Goal: Transaction & Acquisition: Purchase product/service

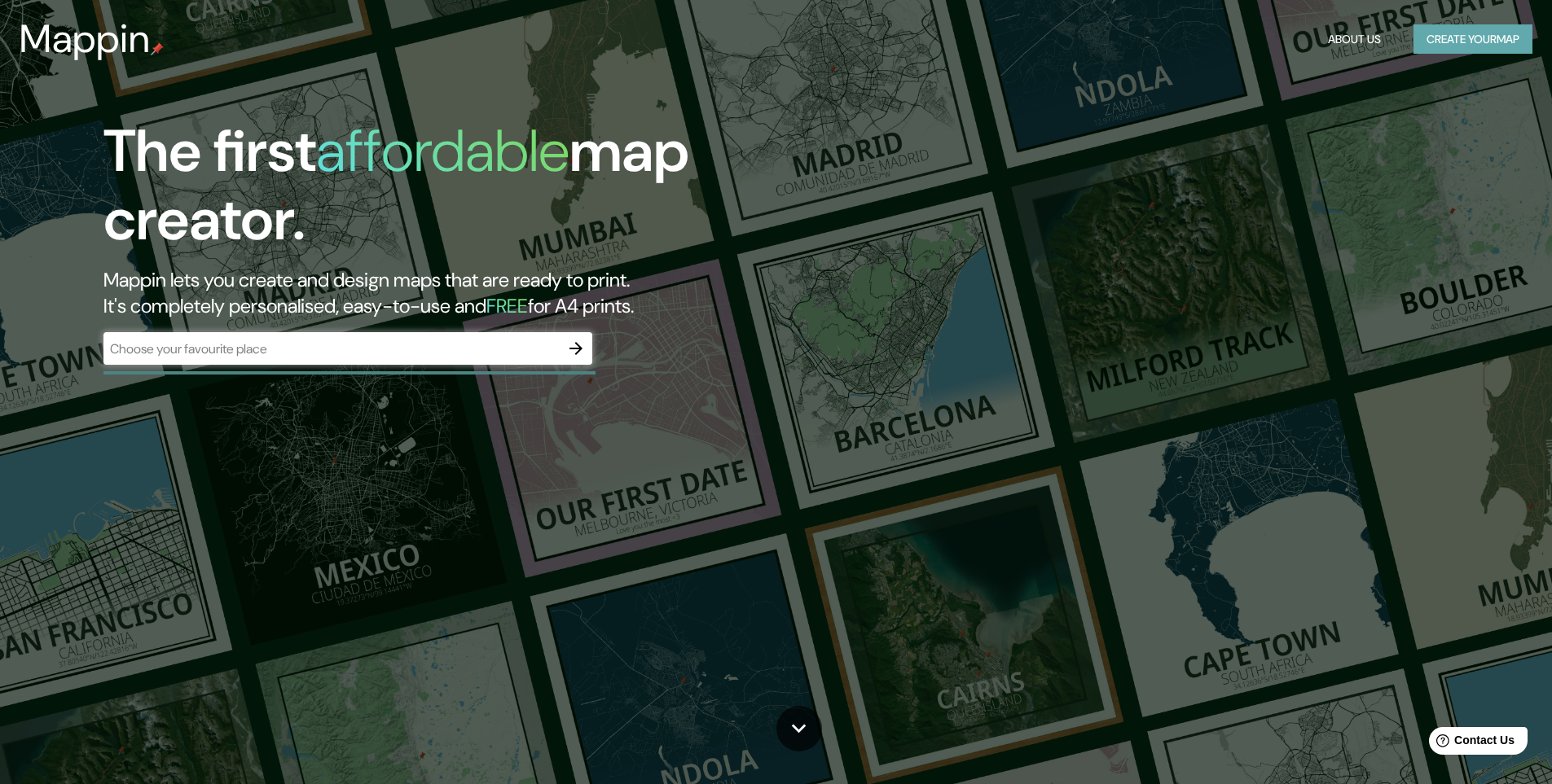
click at [1492, 31] on button "Create your map" at bounding box center [1473, 39] width 119 height 30
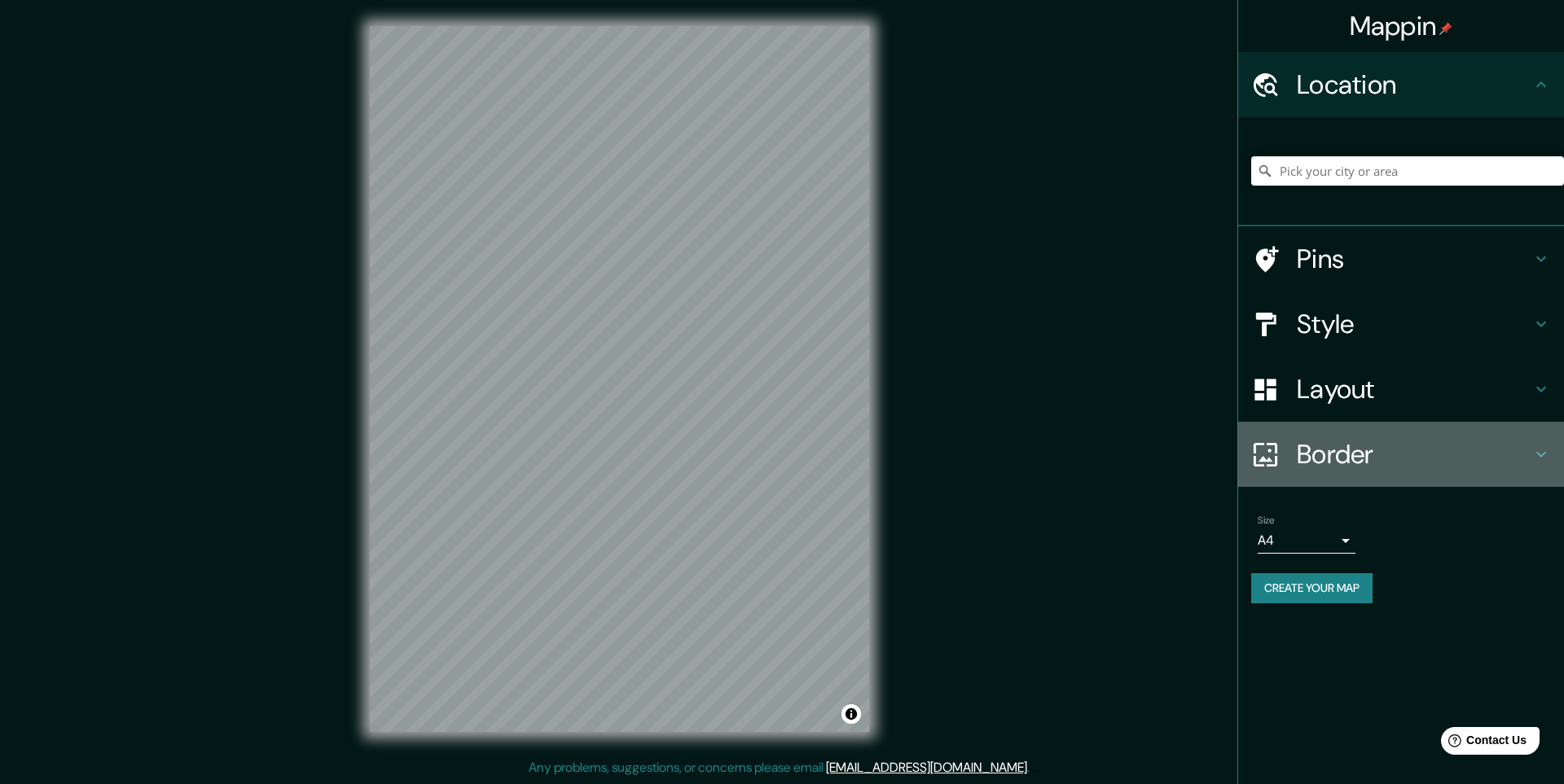
click at [1339, 466] on h4 "Border" at bounding box center [1414, 453] width 234 height 32
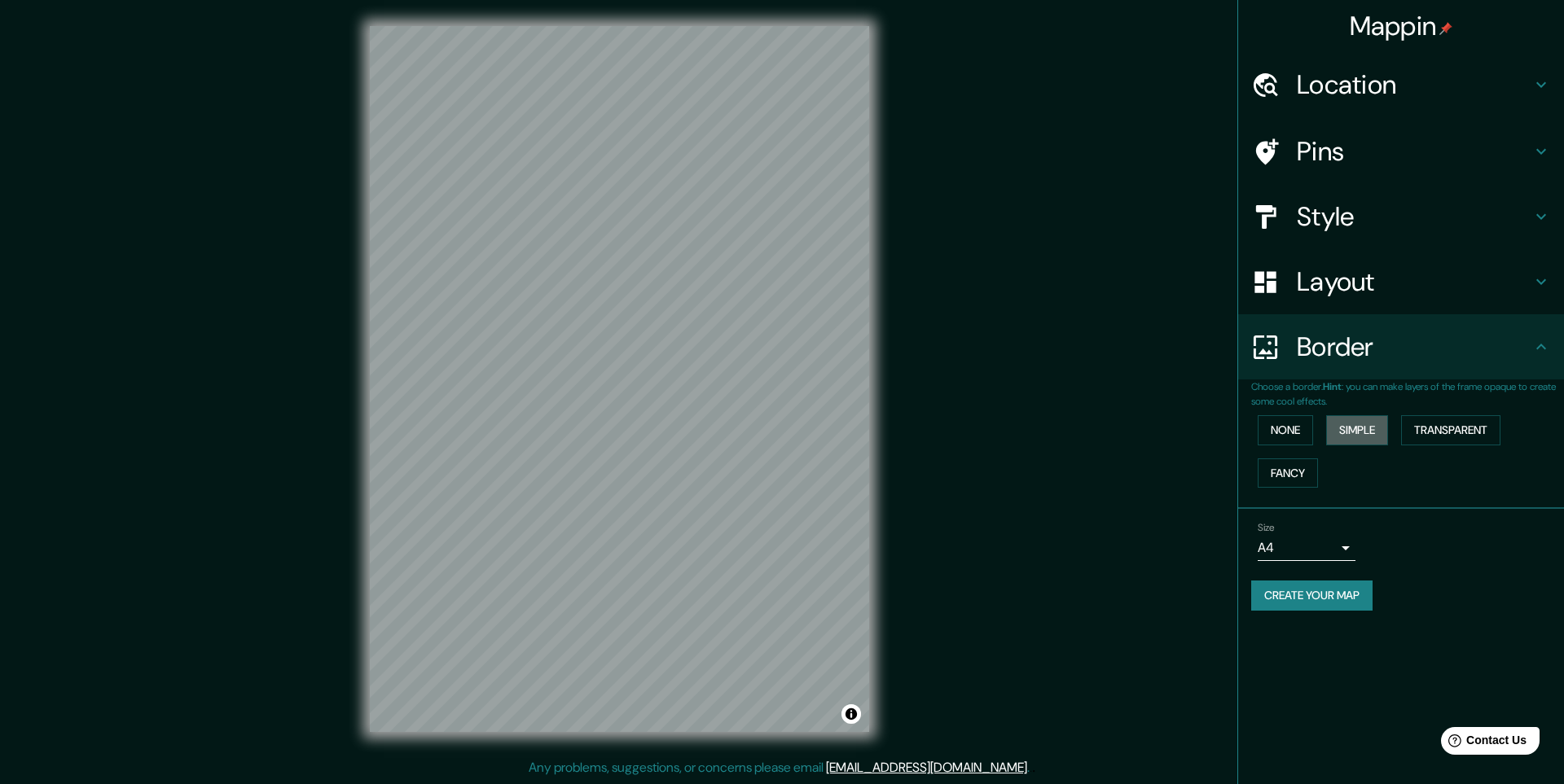
drag, startPoint x: 1355, startPoint y: 430, endPoint x: 1350, endPoint y: 462, distance: 32.4
click at [1350, 463] on div "None Simple Transparent Fancy" at bounding box center [1408, 451] width 313 height 86
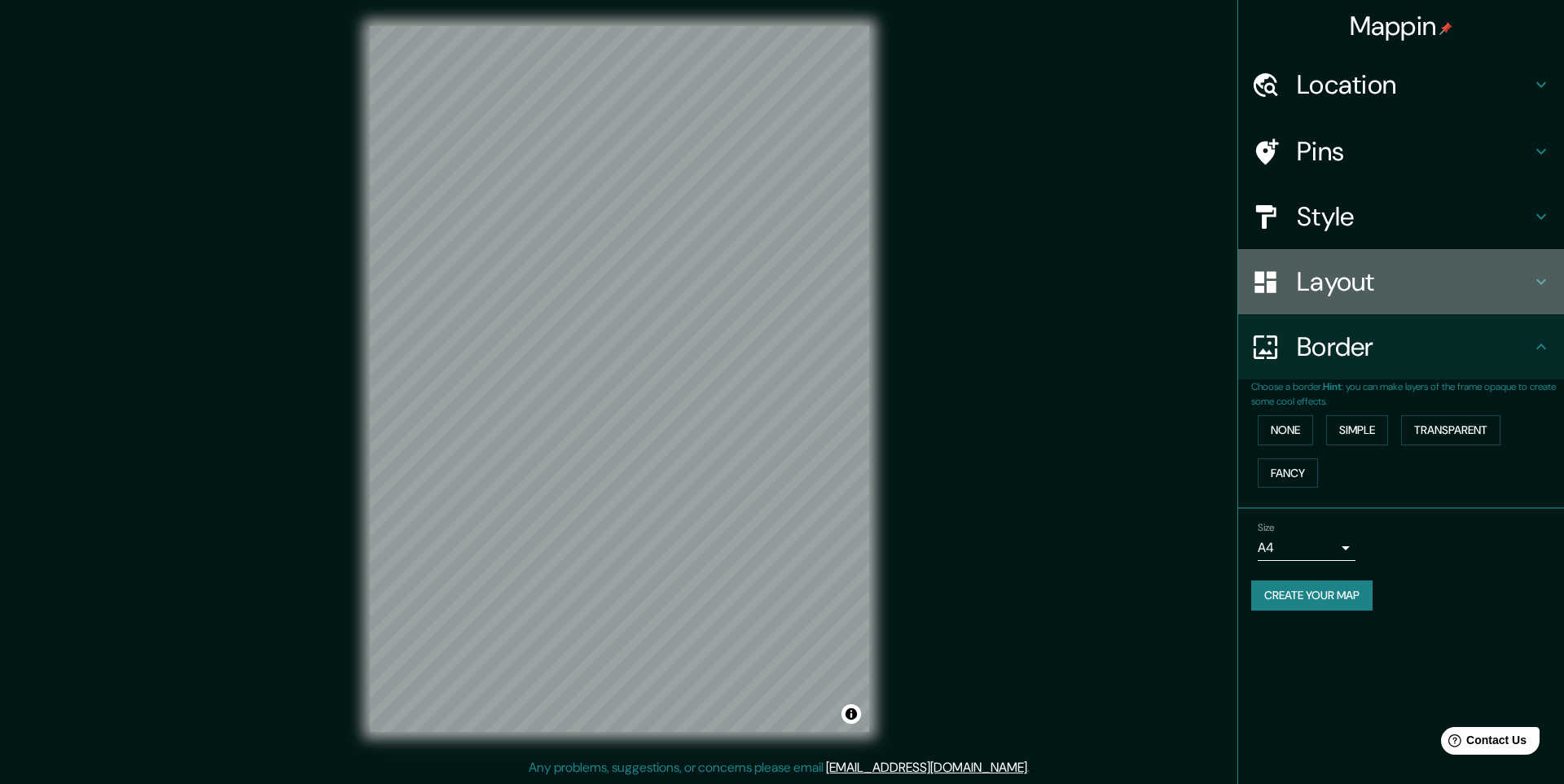
click at [1375, 281] on h4 "Layout" at bounding box center [1414, 281] width 234 height 32
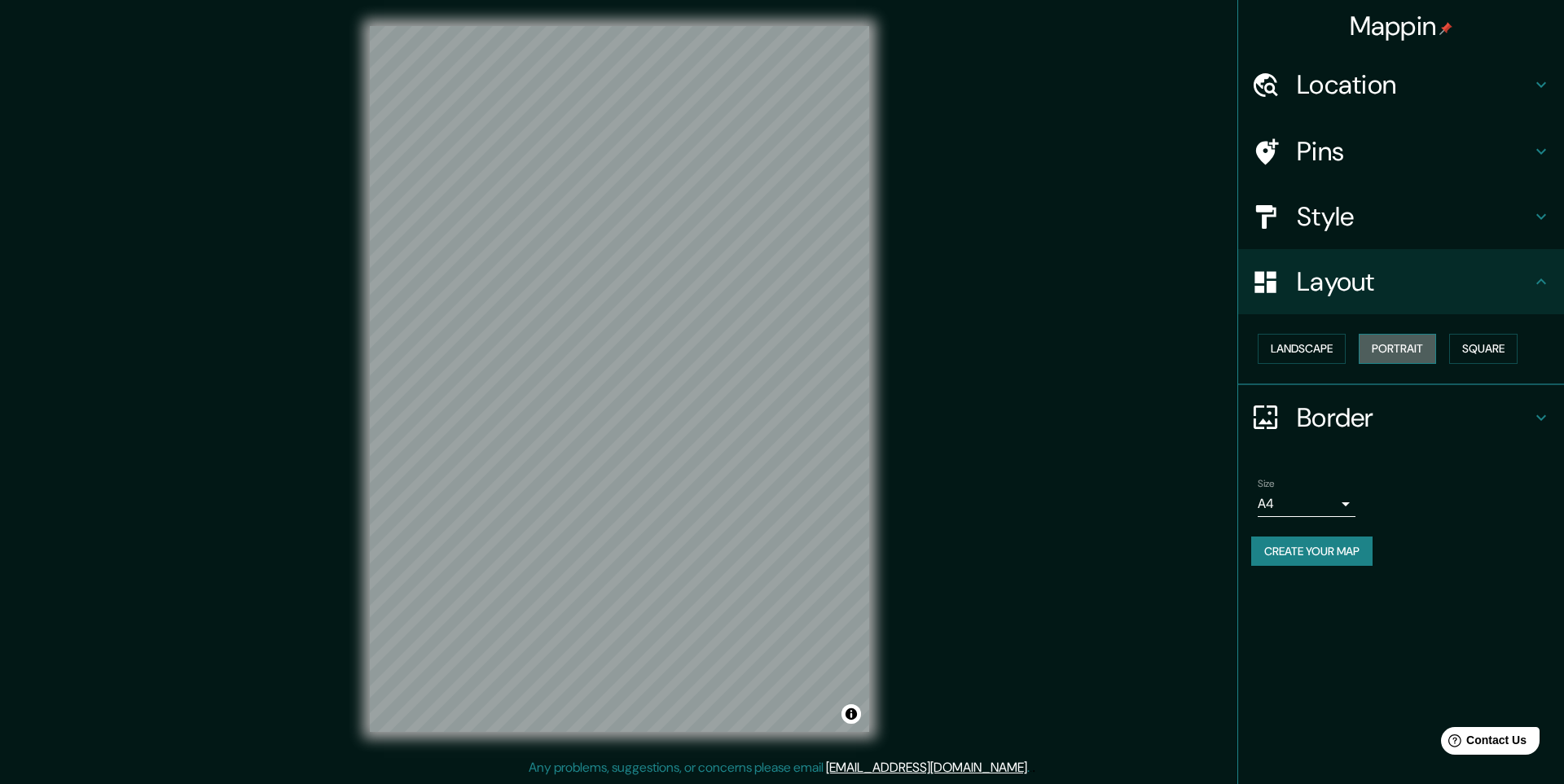
click at [1399, 343] on button "Portrait" at bounding box center [1397, 348] width 77 height 30
click at [1295, 347] on button "Landscape" at bounding box center [1302, 348] width 88 height 30
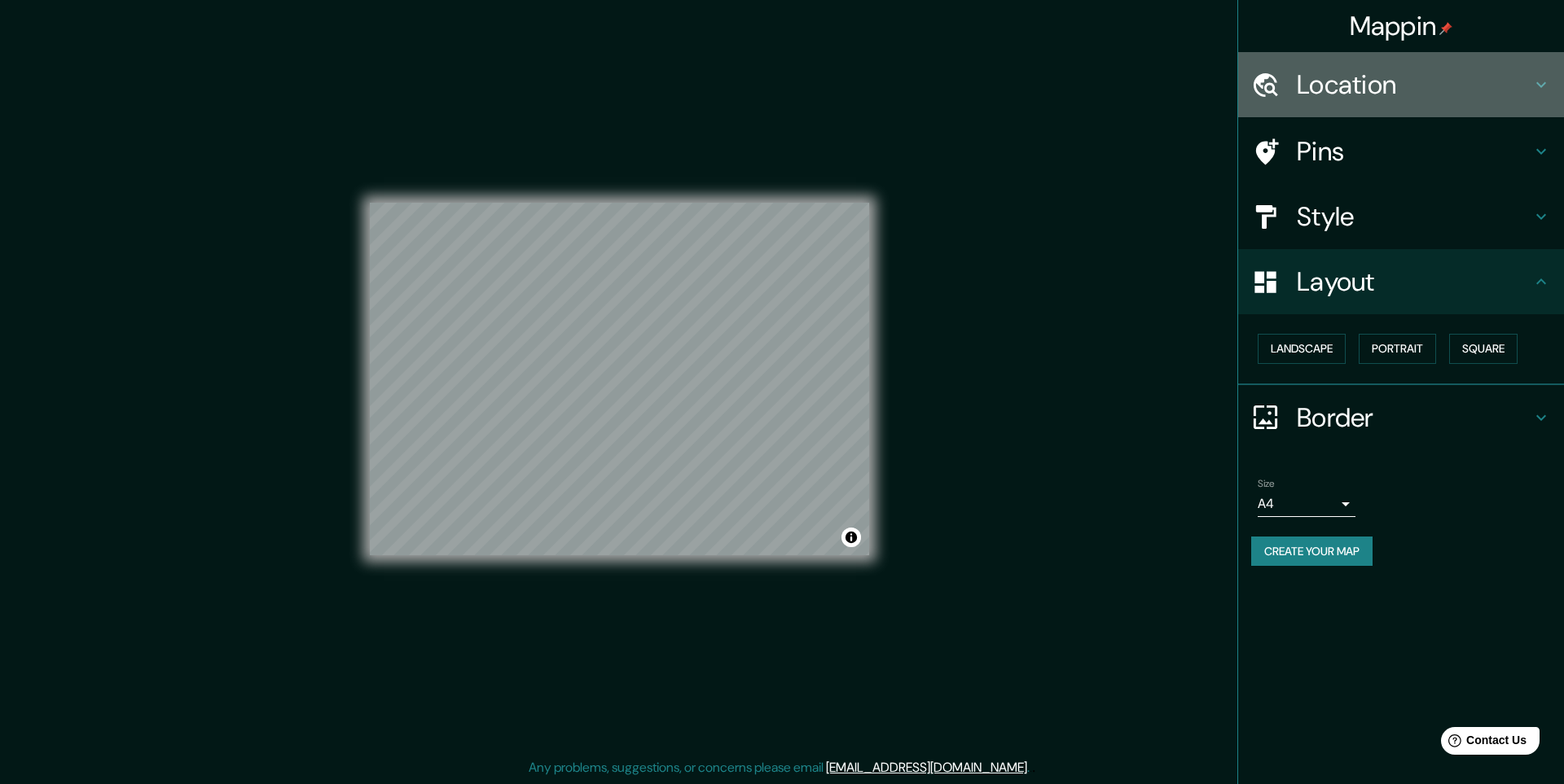
click at [1517, 67] on div "Location" at bounding box center [1401, 84] width 326 height 65
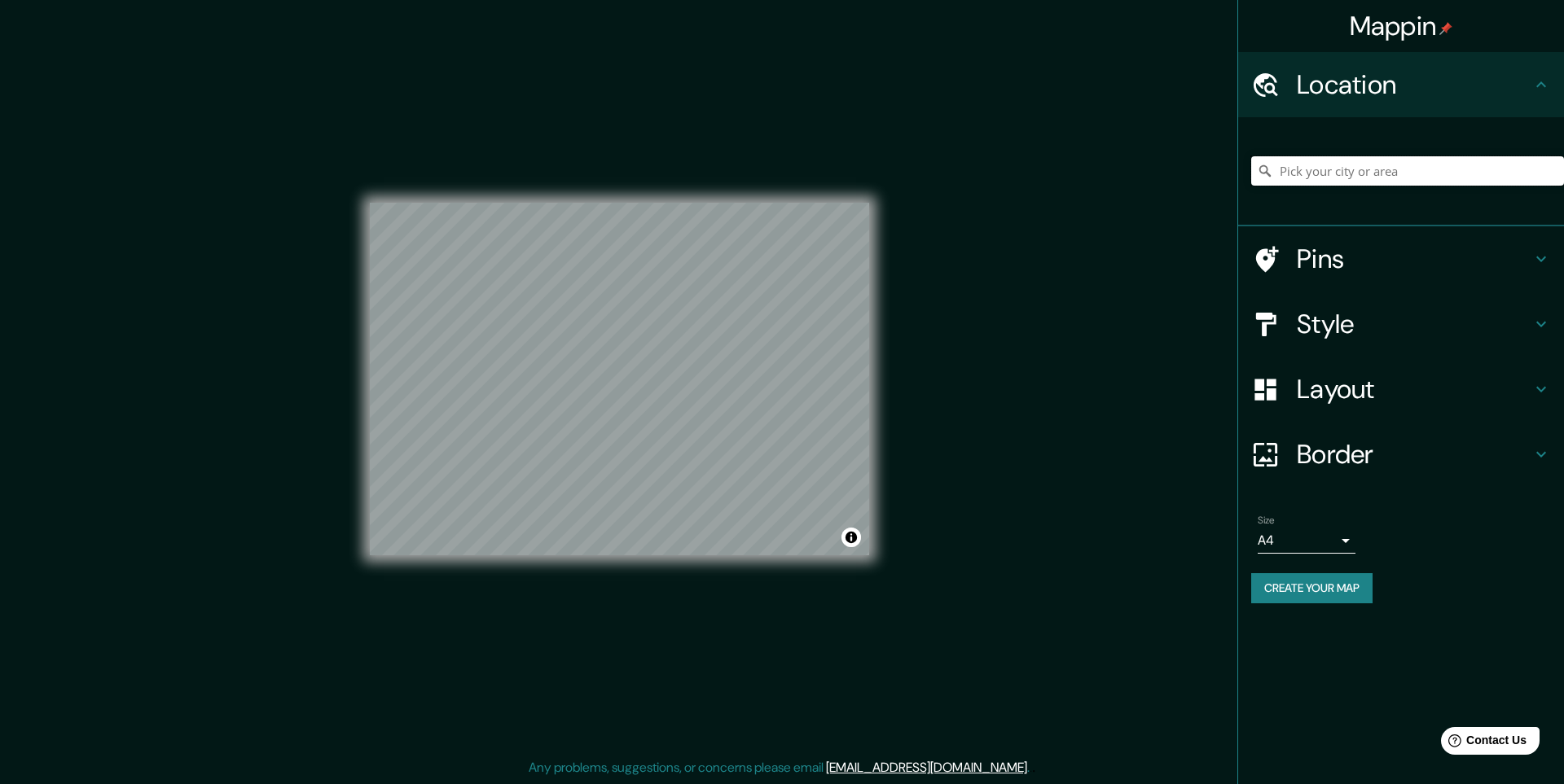
click at [1305, 177] on input "Pick your city or area" at bounding box center [1408, 171] width 313 height 29
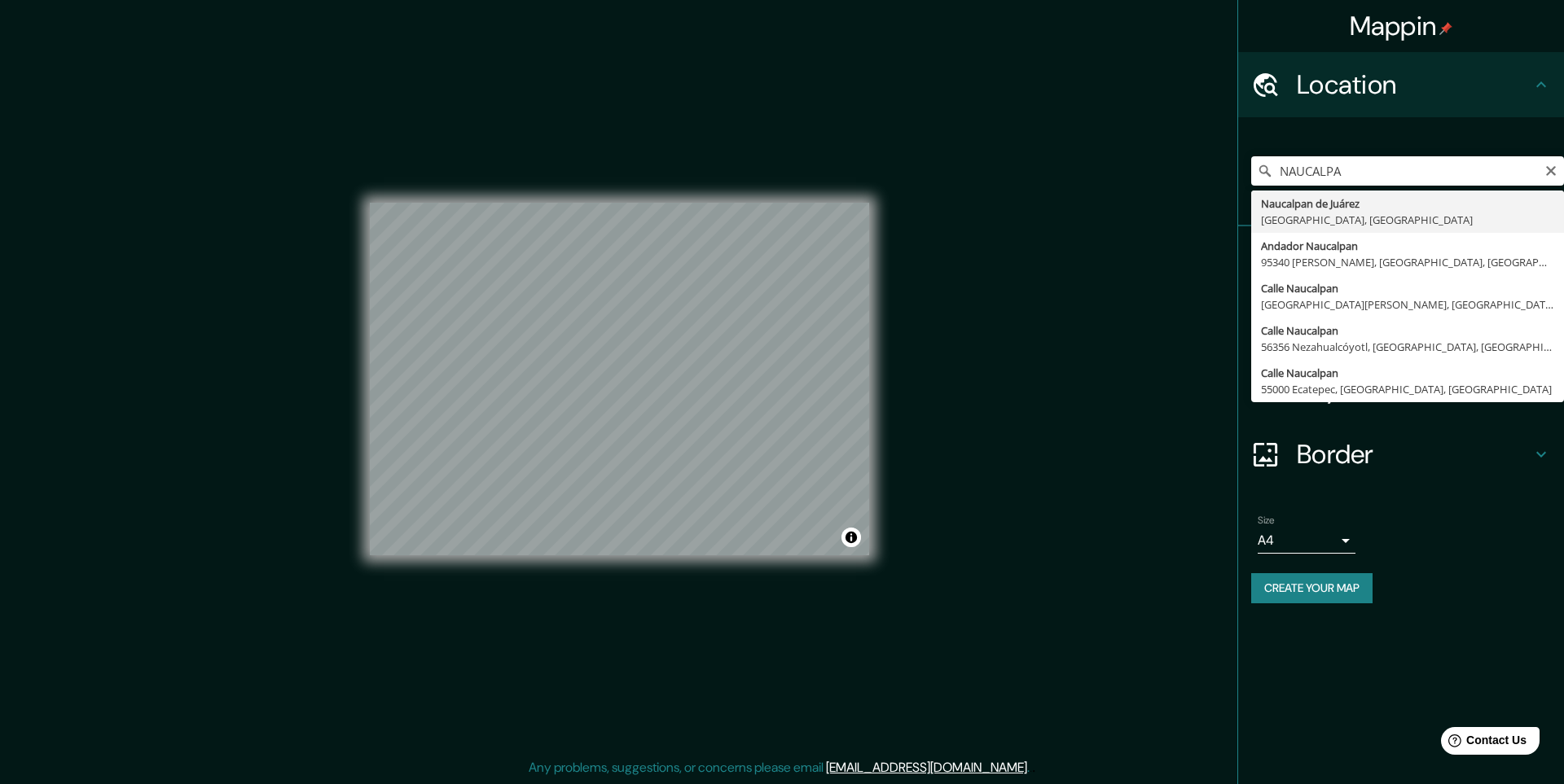
type input "Naucalpan [PERSON_NAME], [GEOGRAPHIC_DATA], [GEOGRAPHIC_DATA]"
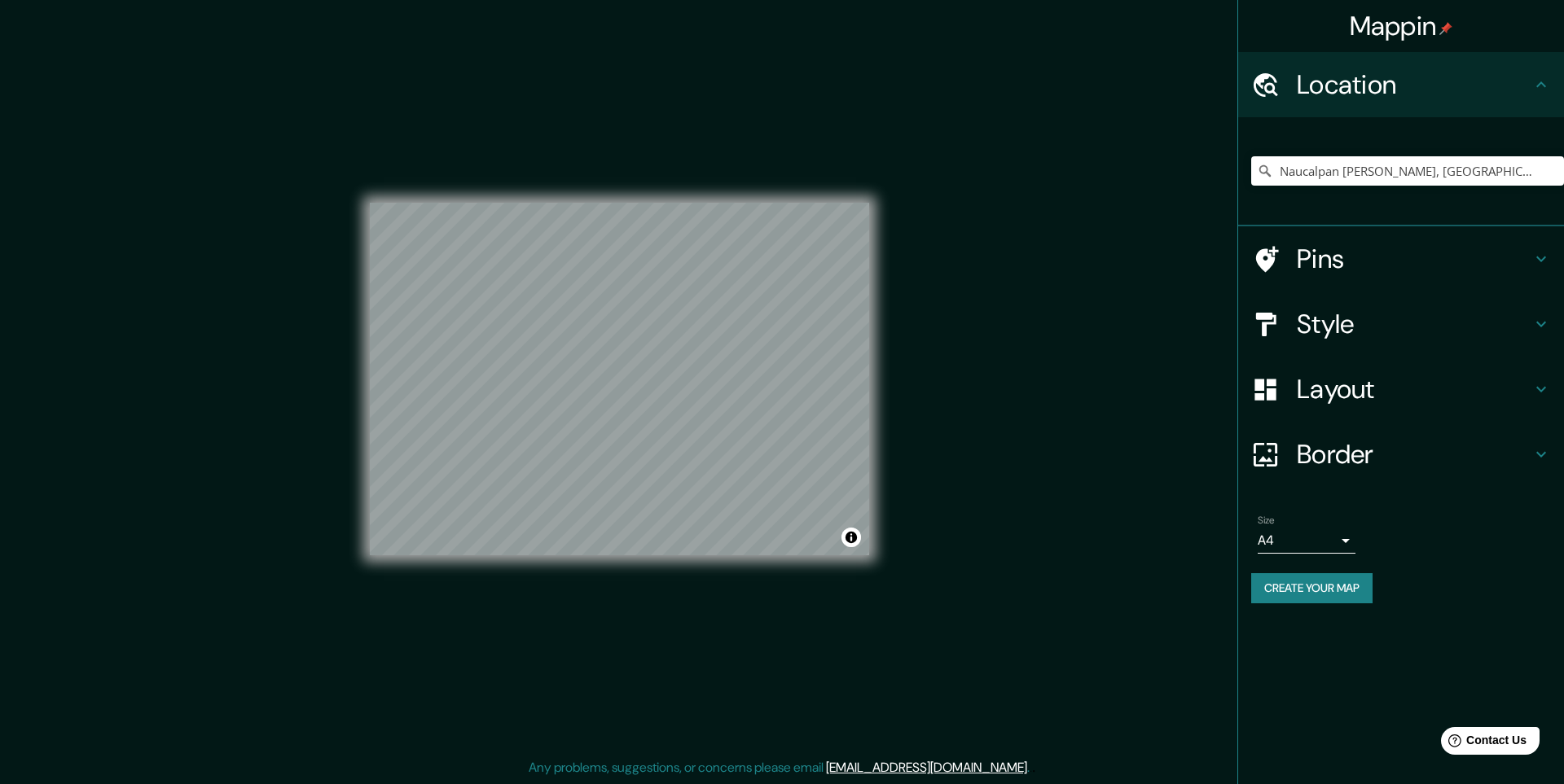
click at [1318, 86] on h4 "Location" at bounding box center [1414, 84] width 234 height 32
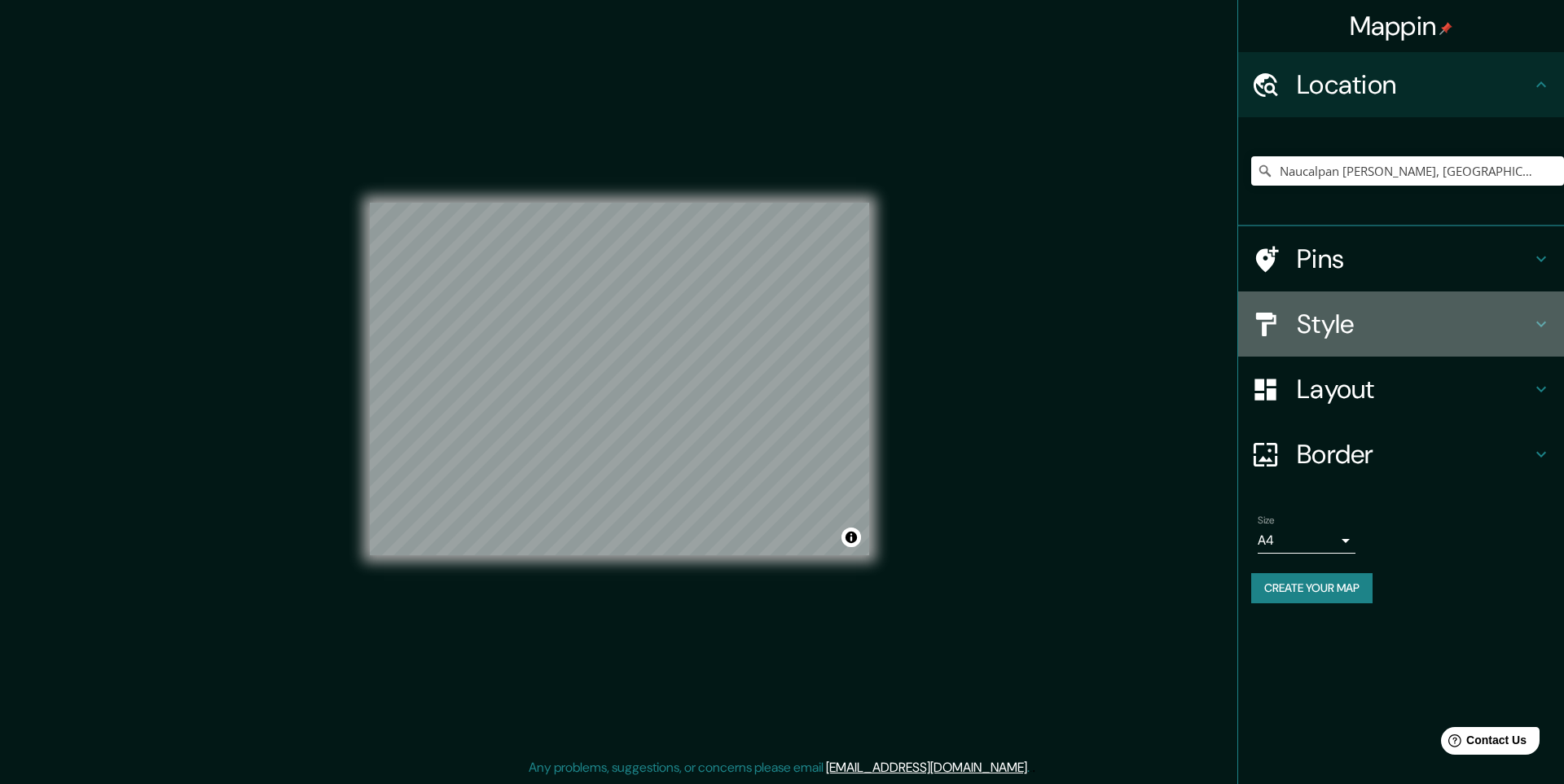
click at [1307, 317] on h4 "Style" at bounding box center [1414, 324] width 234 height 32
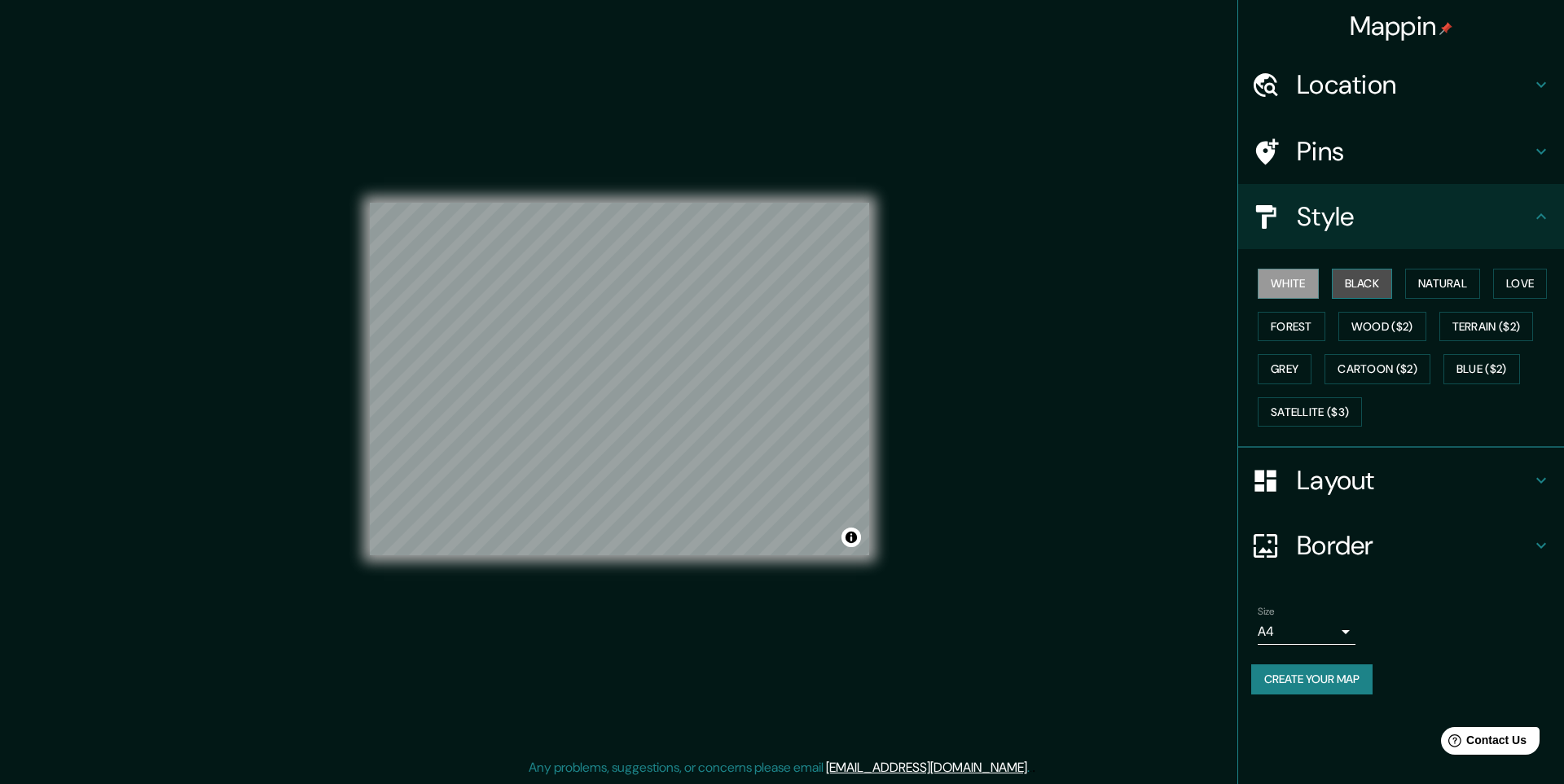
click at [1367, 282] on button "Black" at bounding box center [1362, 284] width 61 height 30
click at [1441, 279] on button "Natural" at bounding box center [1442, 284] width 75 height 30
click at [1005, 379] on div "Mappin Location [GEOGRAPHIC_DATA][PERSON_NAME], [GEOGRAPHIC_DATA], [GEOGRAPHIC_…" at bounding box center [782, 392] width 1564 height 784
click at [1348, 629] on body "Mappin Location [GEOGRAPHIC_DATA][PERSON_NAME], [GEOGRAPHIC_DATA], [GEOGRAPHIC_…" at bounding box center [782, 392] width 1564 height 784
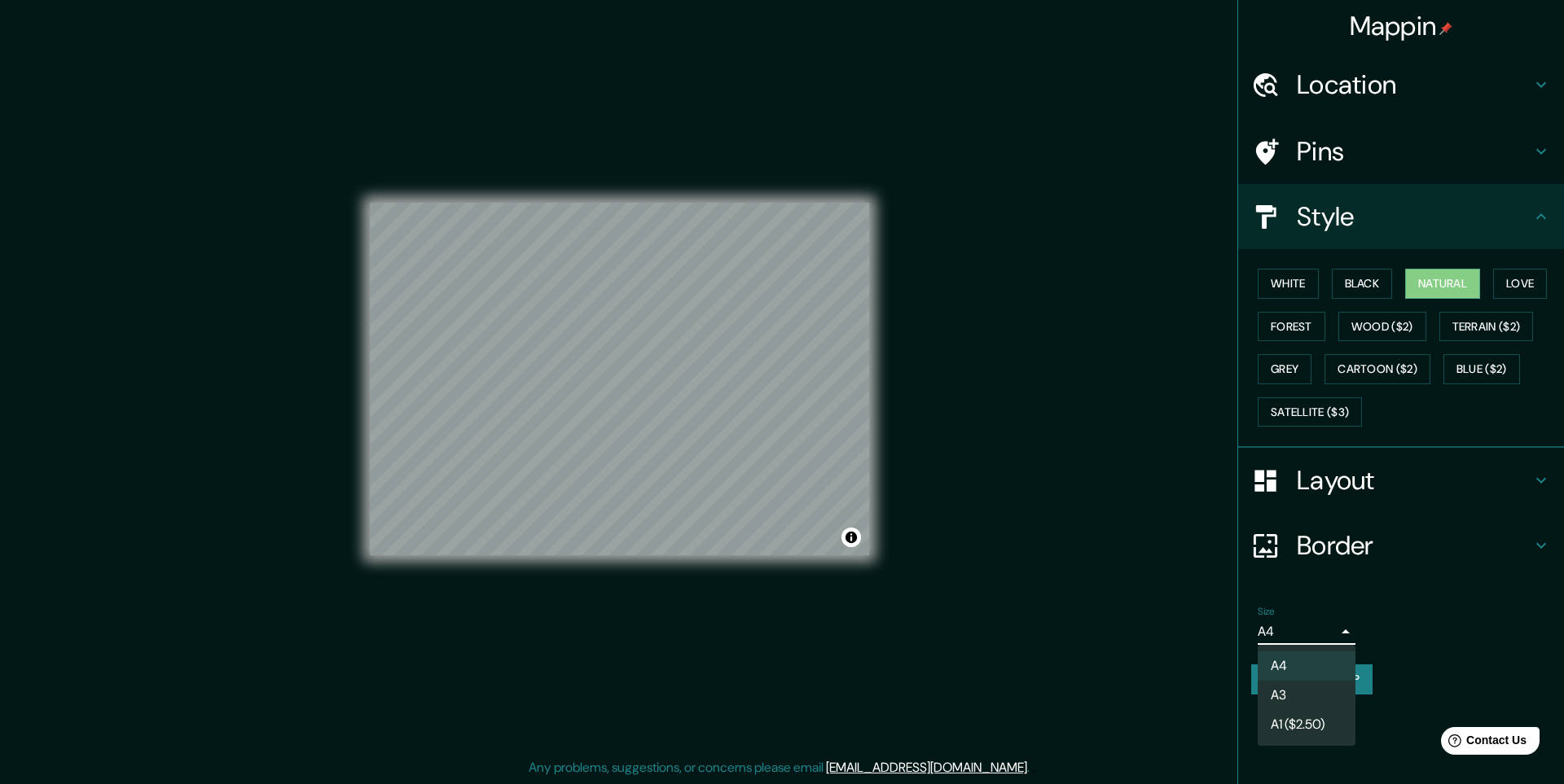
click at [1291, 698] on li "A3" at bounding box center [1306, 695] width 98 height 29
click at [993, 448] on div "Mappin Location [GEOGRAPHIC_DATA][PERSON_NAME], [GEOGRAPHIC_DATA], [GEOGRAPHIC_…" at bounding box center [782, 392] width 1564 height 784
click at [1346, 631] on body "Mappin Location [GEOGRAPHIC_DATA][PERSON_NAME], [GEOGRAPHIC_DATA], [GEOGRAPHIC_…" at bounding box center [782, 392] width 1564 height 784
click at [1346, 631] on div at bounding box center [782, 392] width 1564 height 784
click at [1331, 628] on body "Mappin Location [GEOGRAPHIC_DATA][PERSON_NAME], [GEOGRAPHIC_DATA], [GEOGRAPHIC_…" at bounding box center [782, 392] width 1564 height 784
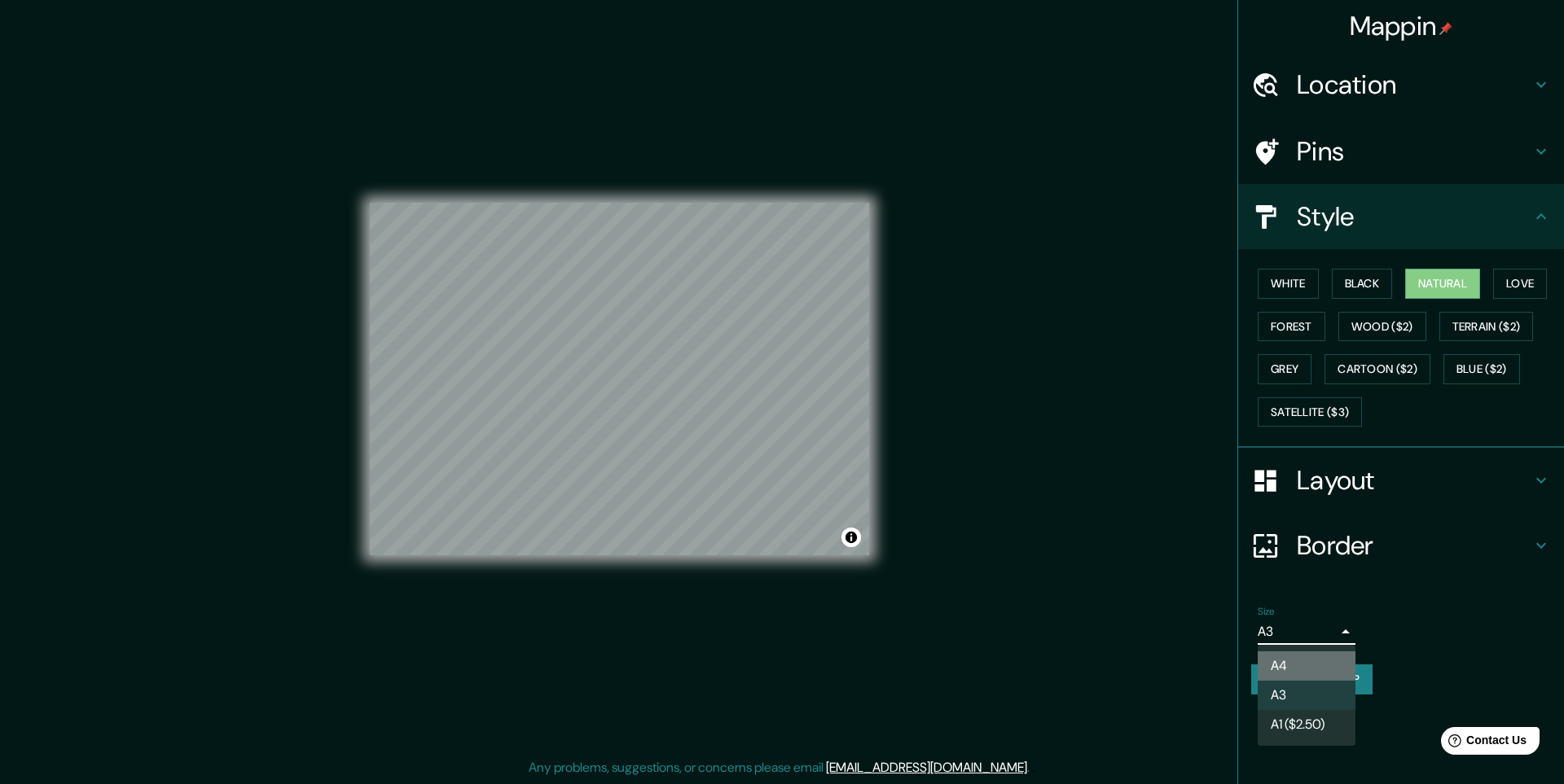
click at [1285, 661] on li "A4" at bounding box center [1306, 666] width 98 height 29
click at [1328, 635] on body "Mappin Location [GEOGRAPHIC_DATA][PERSON_NAME], [GEOGRAPHIC_DATA], [GEOGRAPHIC_…" at bounding box center [782, 392] width 1564 height 784
click at [1077, 556] on div at bounding box center [782, 392] width 1564 height 784
click at [1347, 631] on body "Mappin Location [GEOGRAPHIC_DATA][PERSON_NAME], [GEOGRAPHIC_DATA], [GEOGRAPHIC_…" at bounding box center [782, 392] width 1564 height 784
click at [1314, 620] on div at bounding box center [782, 392] width 1564 height 784
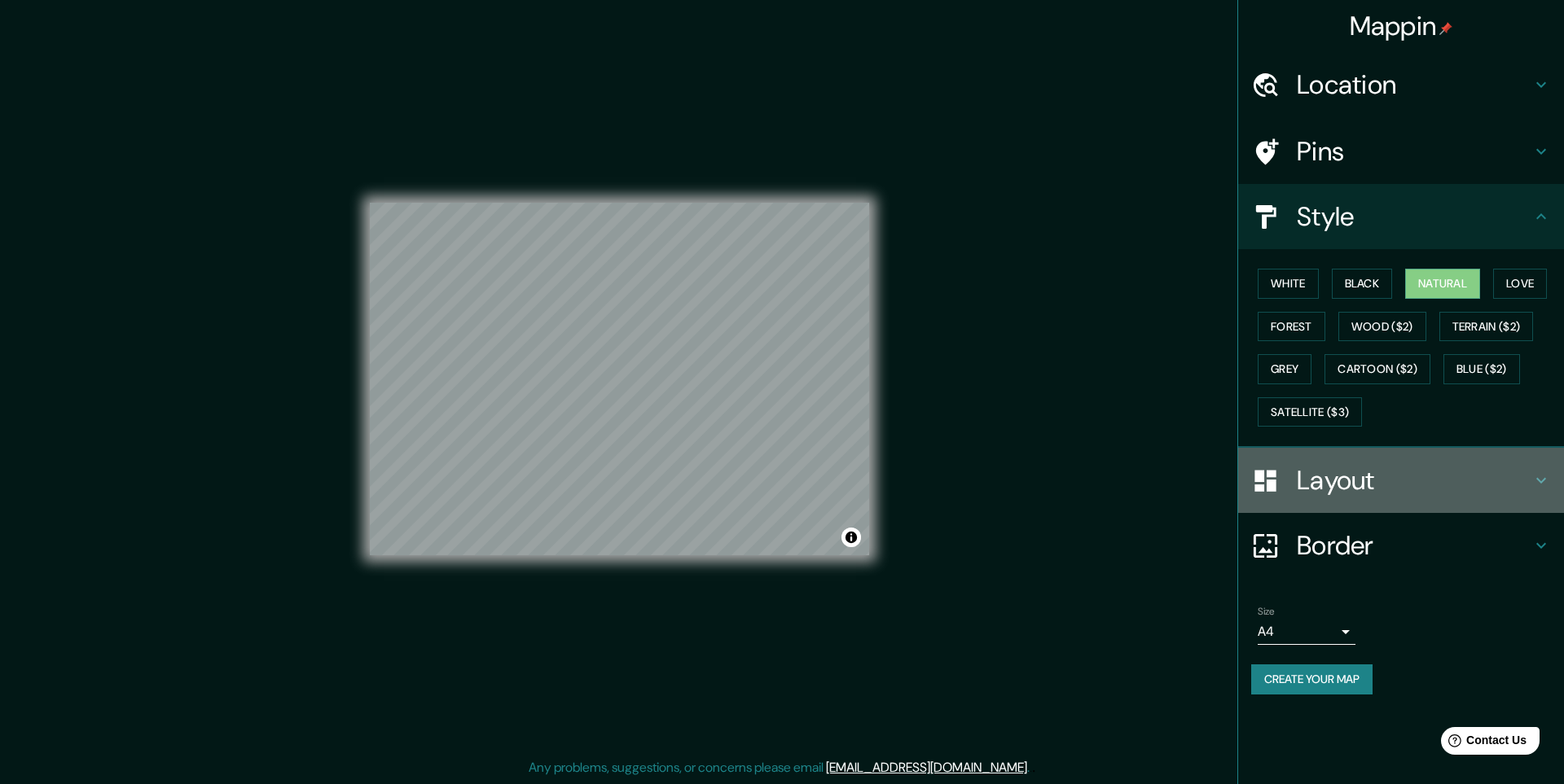
click at [1336, 482] on h4 "Layout" at bounding box center [1414, 480] width 234 height 32
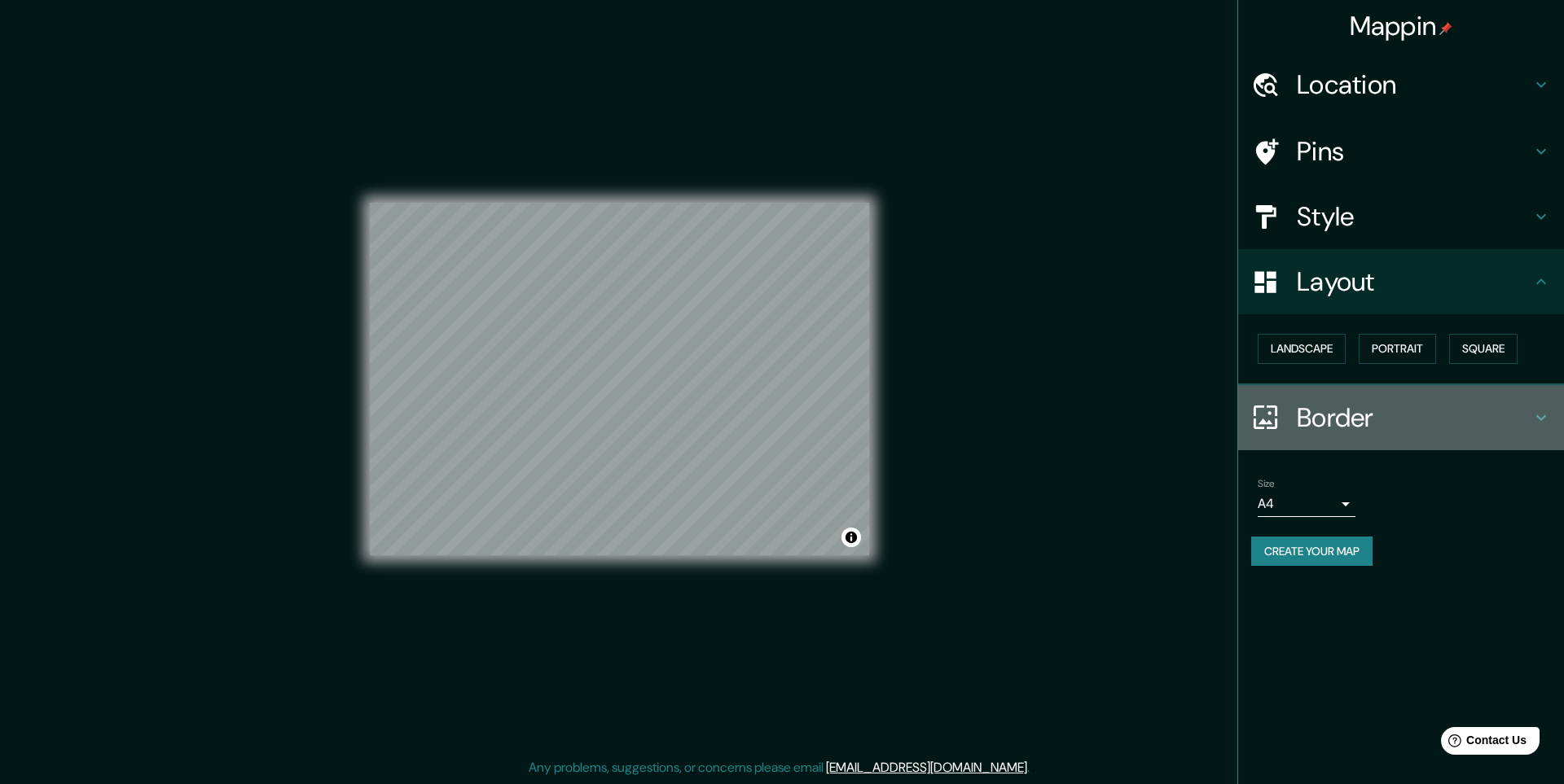
click at [1326, 407] on h4 "Border" at bounding box center [1414, 417] width 234 height 32
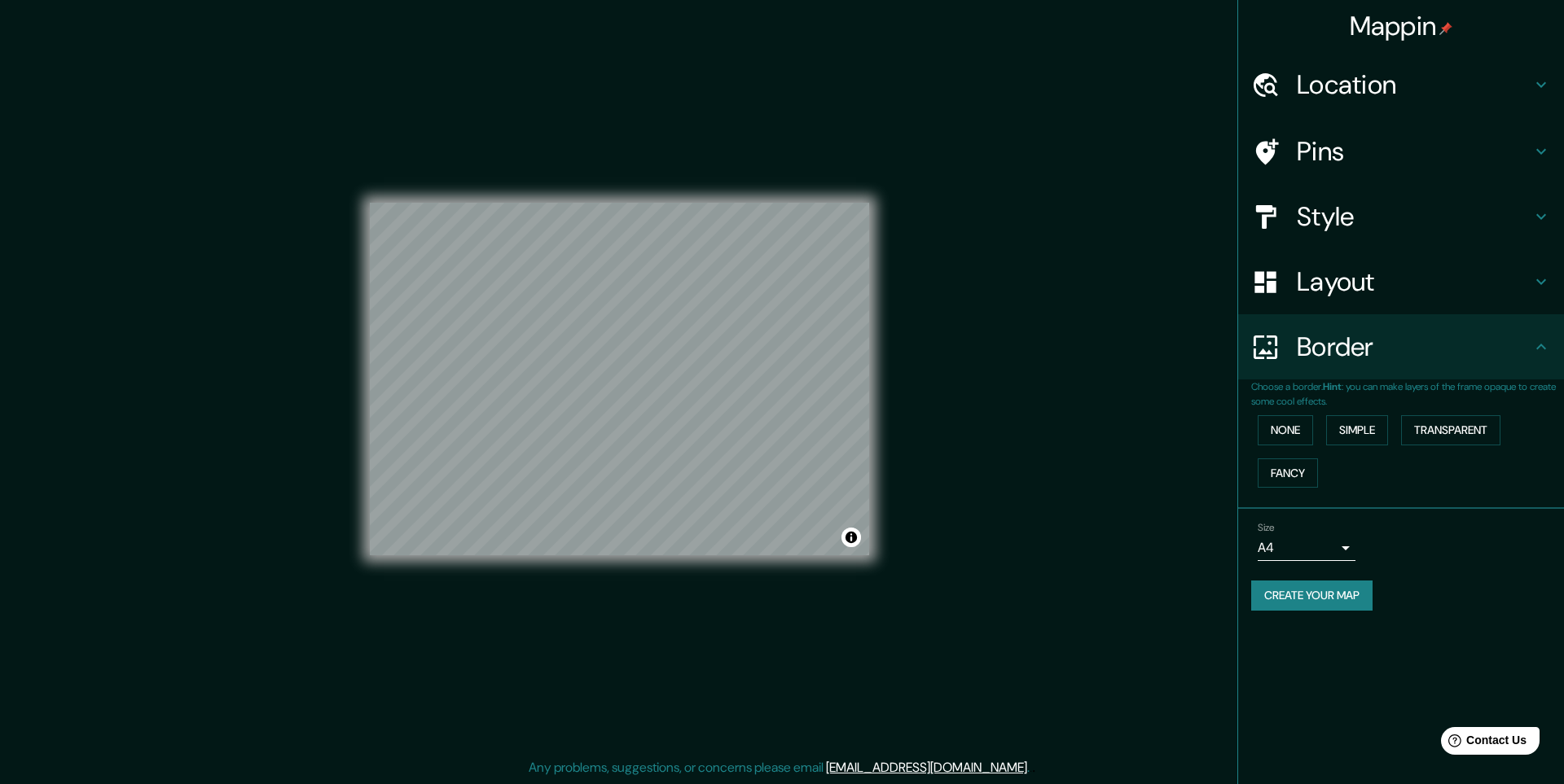
click at [1322, 343] on h4 "Border" at bounding box center [1414, 346] width 234 height 32
click at [1332, 298] on h4 "Layout" at bounding box center [1414, 281] width 234 height 32
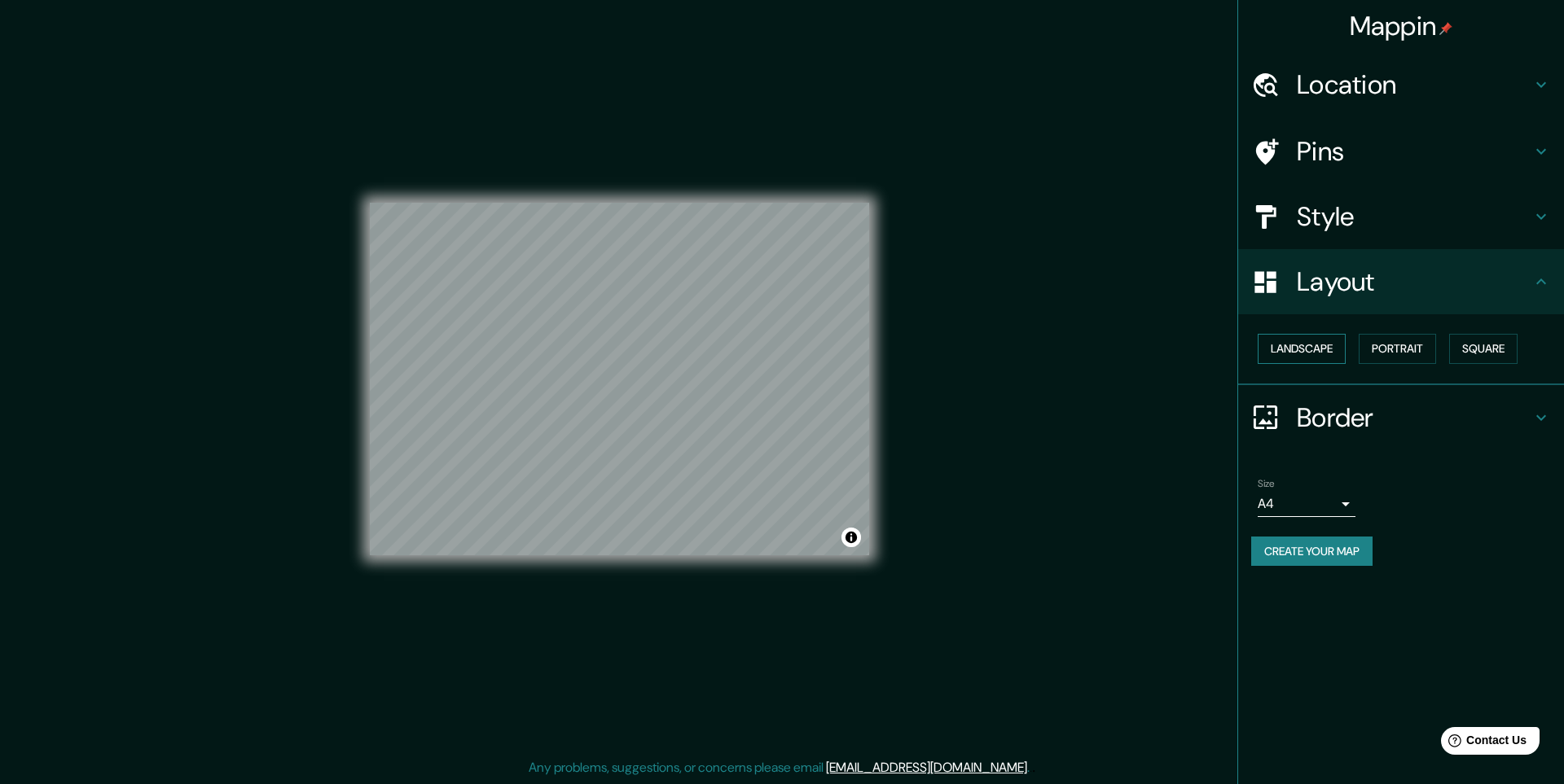
click at [1316, 354] on button "Landscape" at bounding box center [1302, 348] width 88 height 30
click at [1502, 351] on button "Square" at bounding box center [1483, 348] width 68 height 30
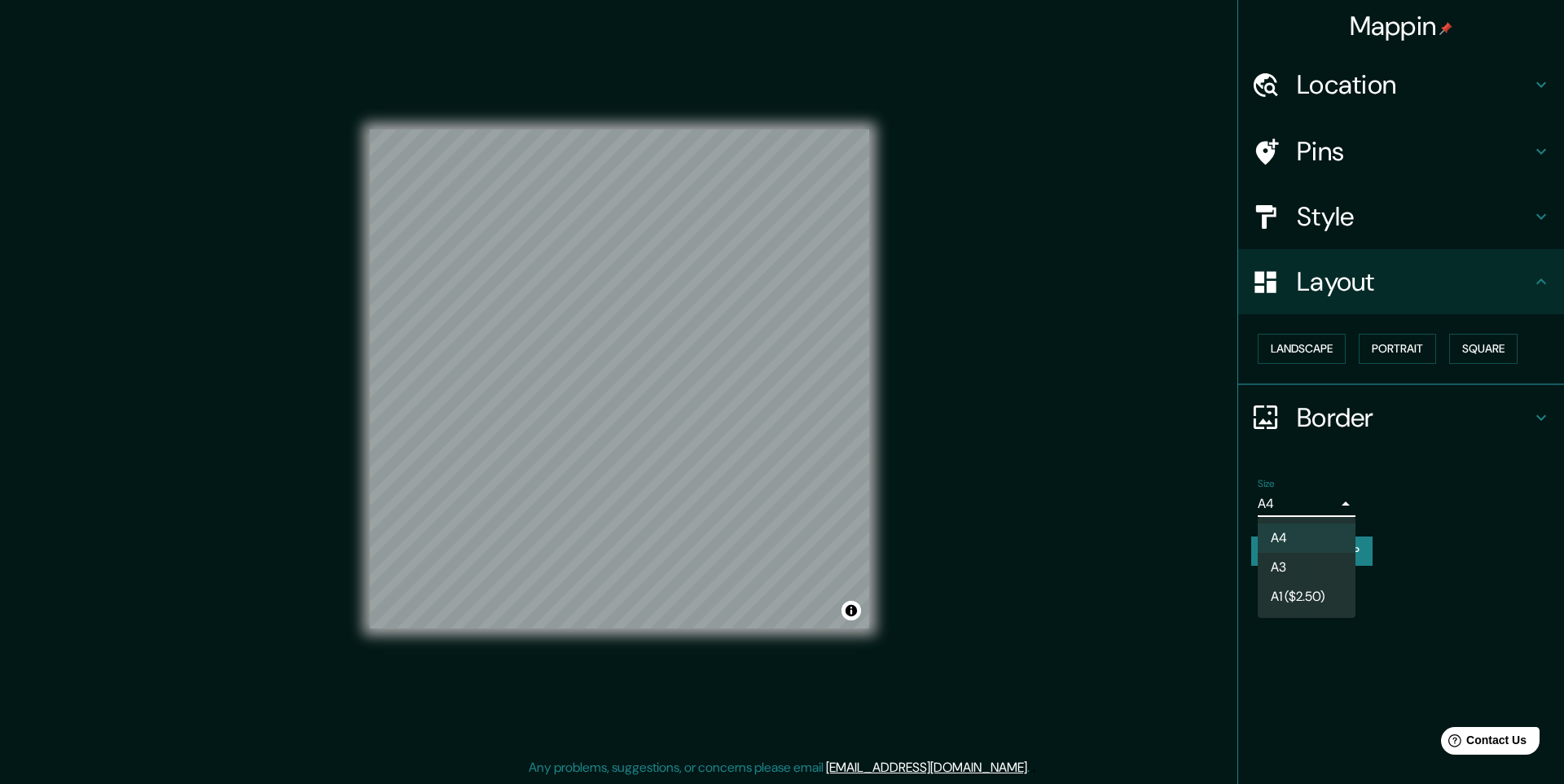
click at [1326, 494] on body "Mappin Location [GEOGRAPHIC_DATA][PERSON_NAME], [GEOGRAPHIC_DATA], [GEOGRAPHIC_…" at bounding box center [782, 392] width 1564 height 784
click at [1294, 563] on li "A3" at bounding box center [1306, 568] width 98 height 29
click at [1332, 205] on h4 "Style" at bounding box center [1414, 216] width 234 height 32
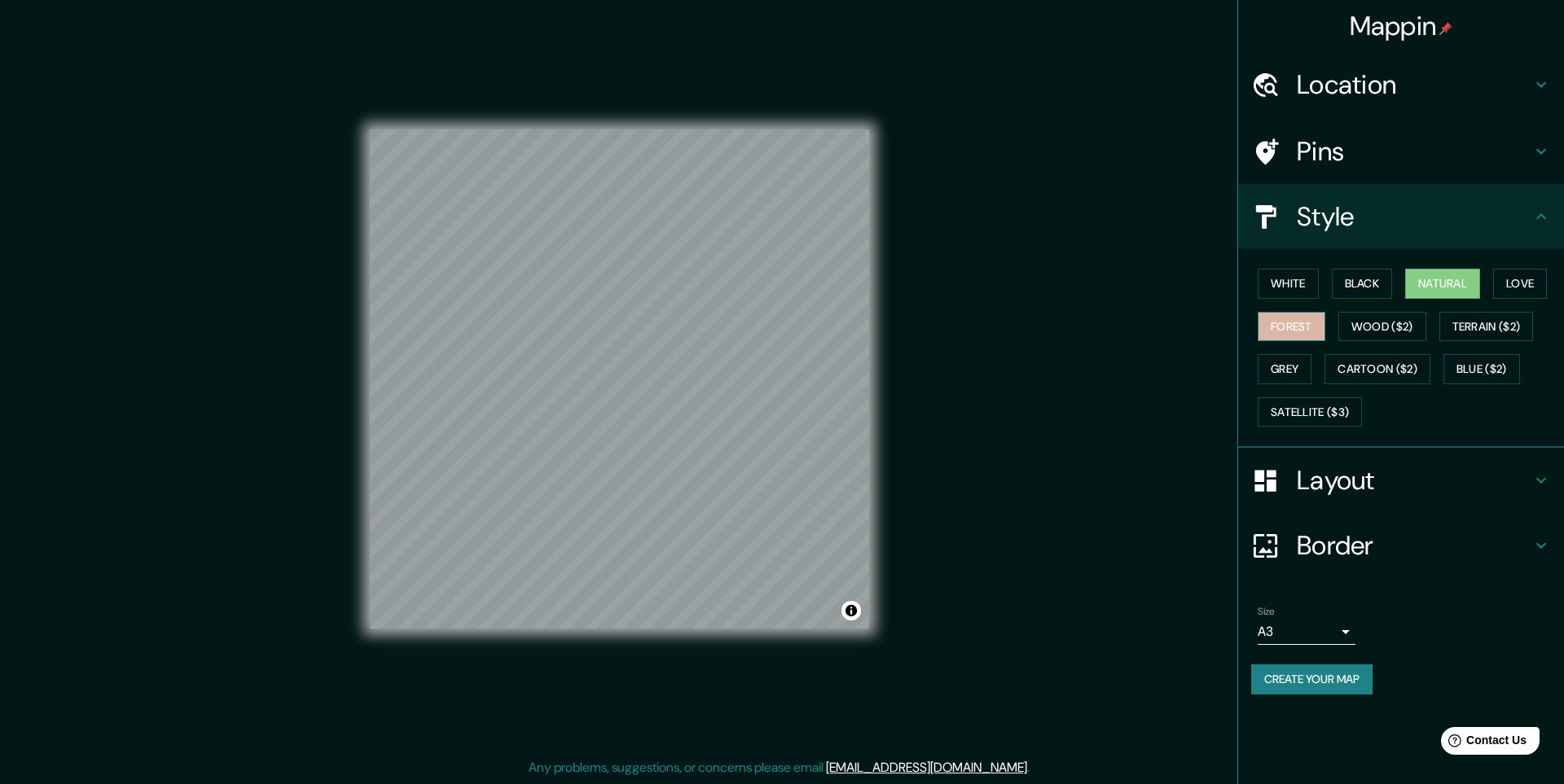
click at [1293, 334] on button "Forest" at bounding box center [1291, 327] width 67 height 30
click at [1327, 408] on button "Satellite ($3)" at bounding box center [1309, 412] width 104 height 30
click at [1301, 372] on button "Grey" at bounding box center [1284, 369] width 54 height 30
click at [1276, 288] on button "White" at bounding box center [1288, 284] width 61 height 30
click at [1349, 284] on button "Black" at bounding box center [1362, 284] width 61 height 30
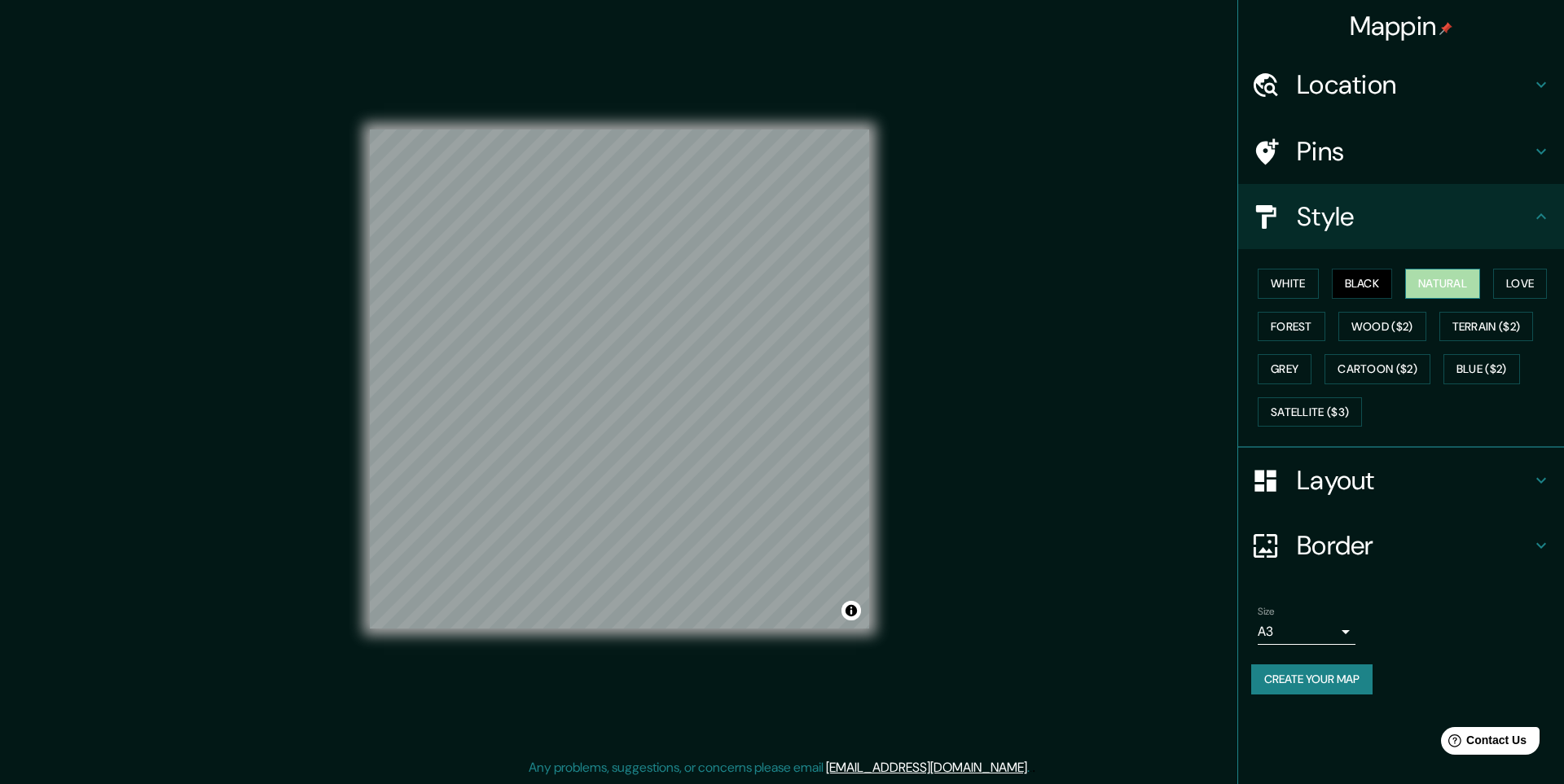
click at [1442, 280] on button "Natural" at bounding box center [1442, 284] width 75 height 30
click at [1275, 370] on button "Grey" at bounding box center [1284, 369] width 54 height 30
click at [1347, 489] on h4 "Layout" at bounding box center [1414, 480] width 234 height 32
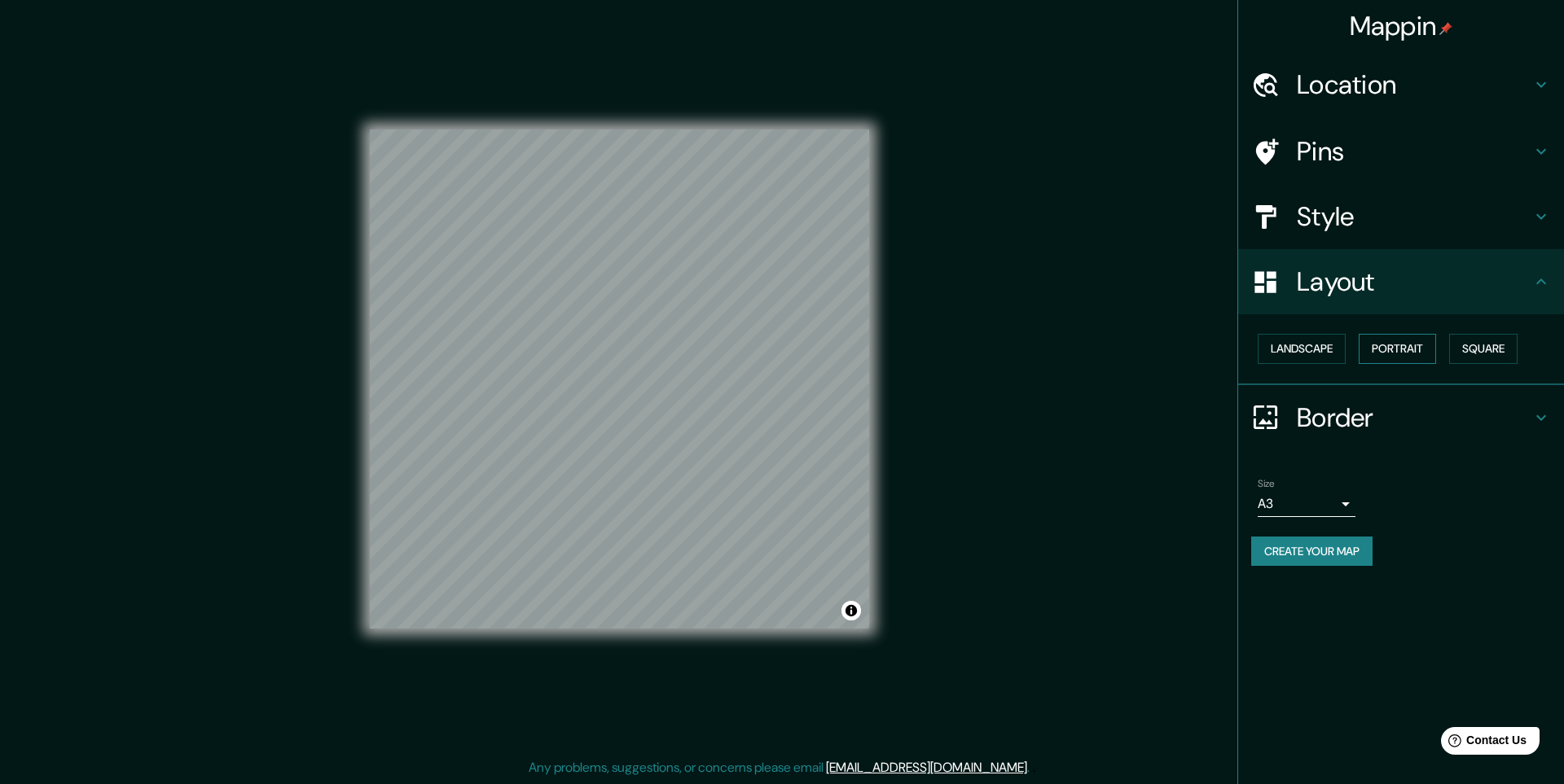
click at [1395, 345] on button "Portrait" at bounding box center [1397, 348] width 77 height 30
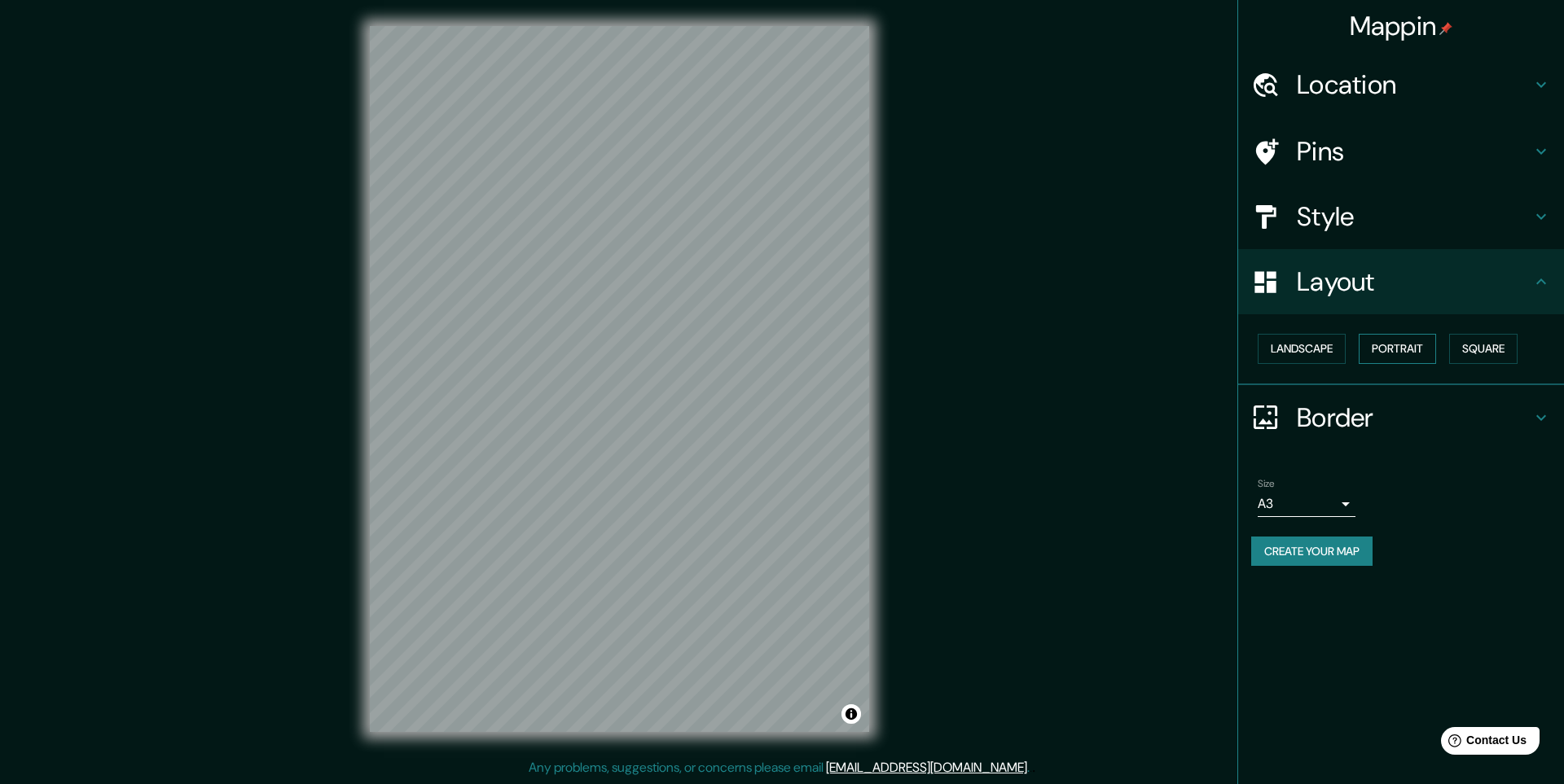
click at [1395, 345] on button "Portrait" at bounding box center [1397, 348] width 77 height 30
click at [1486, 340] on button "Square" at bounding box center [1483, 348] width 68 height 30
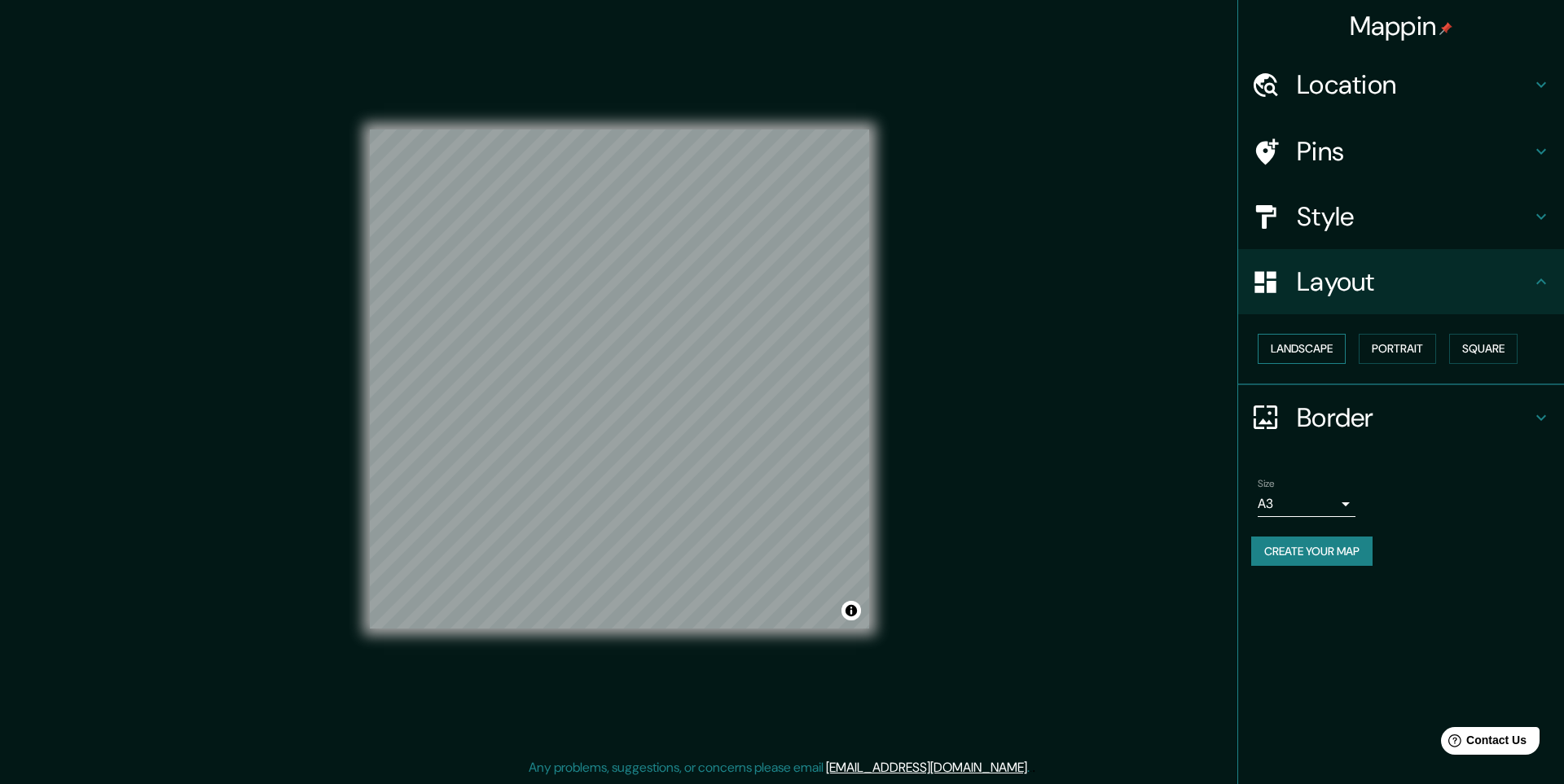
click at [1318, 353] on button "Landscape" at bounding box center [1302, 348] width 88 height 30
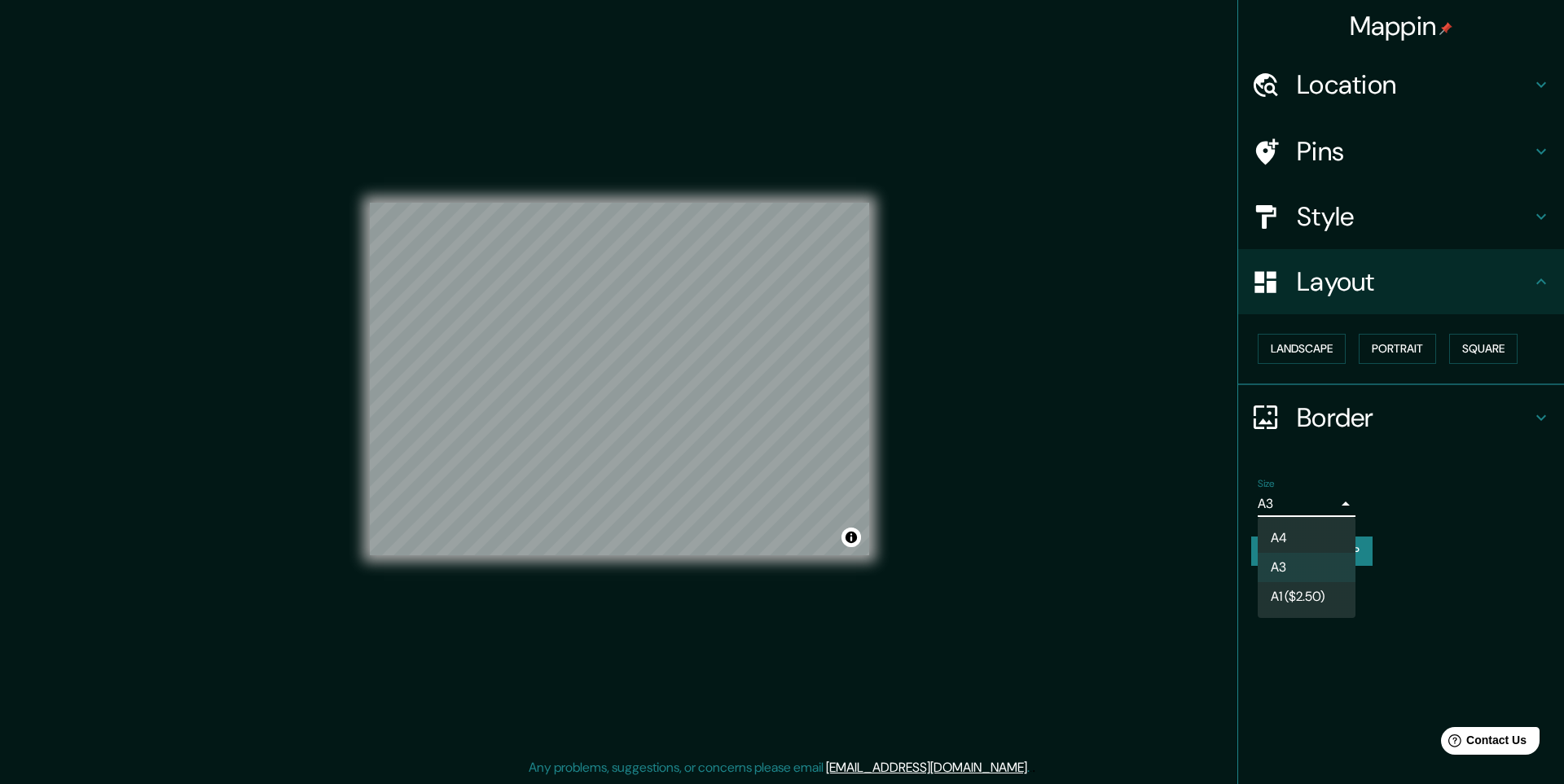
click at [1345, 500] on body "Mappin Location [GEOGRAPHIC_DATA][PERSON_NAME], [GEOGRAPHIC_DATA], [GEOGRAPHIC_…" at bounding box center [782, 392] width 1564 height 784
click at [1285, 540] on li "A4" at bounding box center [1306, 538] width 98 height 29
click at [1326, 499] on body "Mappin Location [GEOGRAPHIC_DATA][PERSON_NAME], [GEOGRAPHIC_DATA], [GEOGRAPHIC_…" at bounding box center [782, 392] width 1564 height 784
click at [1308, 561] on li "A3" at bounding box center [1306, 568] width 98 height 29
type input "a4"
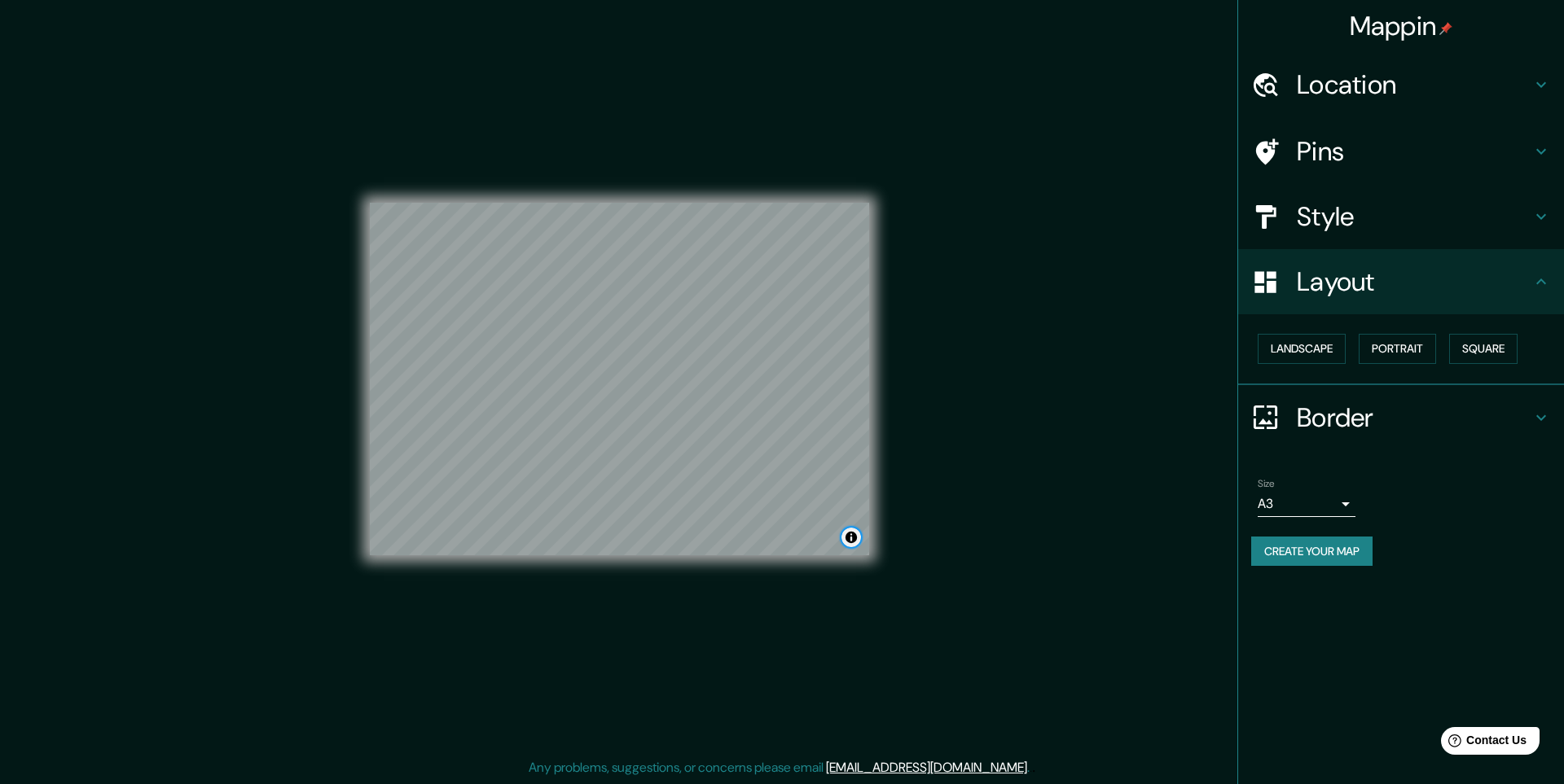
click at [850, 536] on button "Toggle attribution" at bounding box center [852, 537] width 20 height 20
click at [939, 518] on div "Mappin Location [GEOGRAPHIC_DATA][PERSON_NAME], [GEOGRAPHIC_DATA], [GEOGRAPHIC_…" at bounding box center [782, 392] width 1564 height 784
drag, startPoint x: 876, startPoint y: 506, endPoint x: 980, endPoint y: 463, distance: 112.5
click at [980, 463] on div "Mappin Location [GEOGRAPHIC_DATA][PERSON_NAME], [GEOGRAPHIC_DATA], [GEOGRAPHIC_…" at bounding box center [782, 392] width 1564 height 784
click at [985, 460] on div "Mappin Location [GEOGRAPHIC_DATA][PERSON_NAME], [GEOGRAPHIC_DATA], [GEOGRAPHIC_…" at bounding box center [782, 392] width 1564 height 784
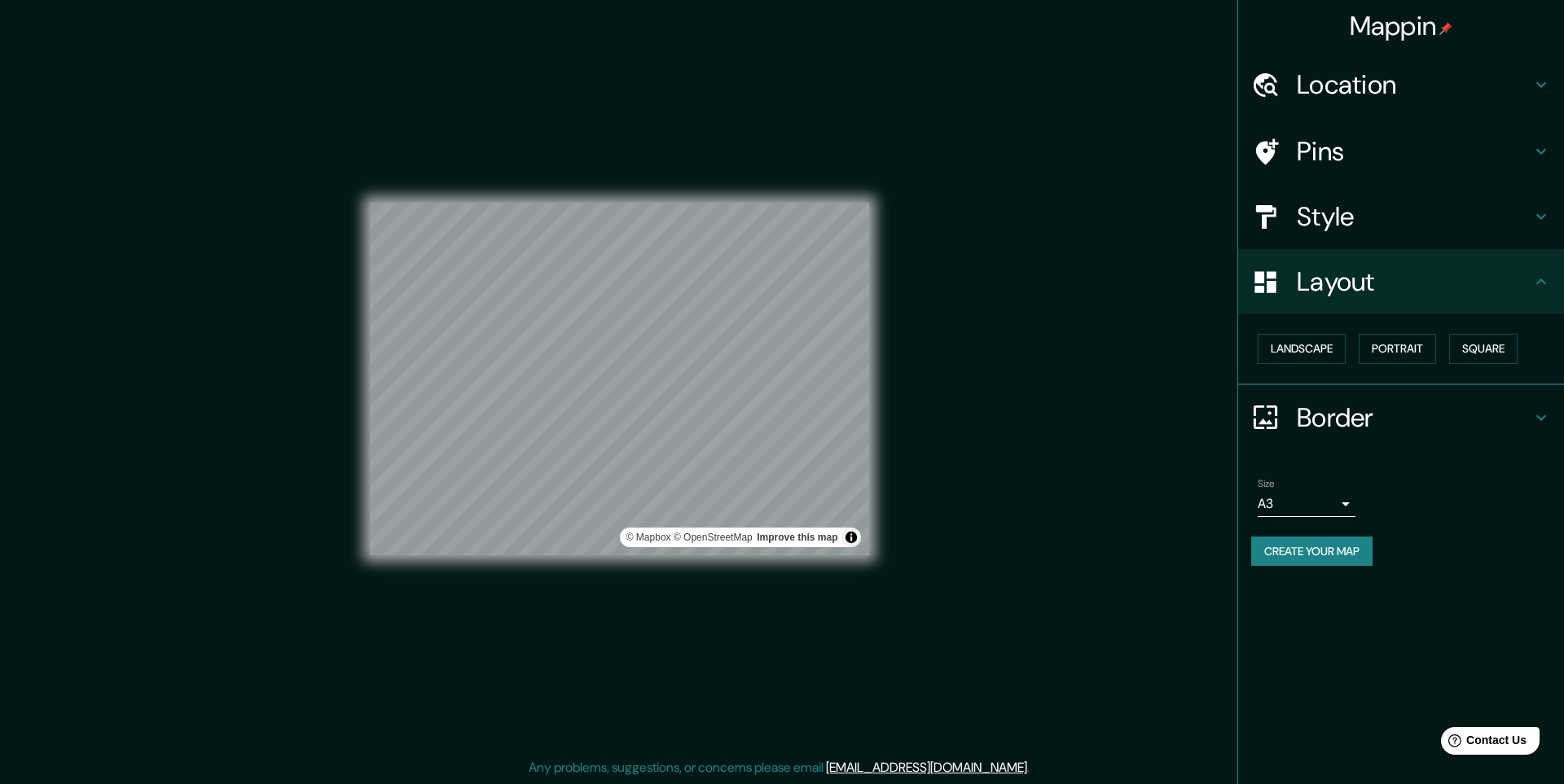
click at [985, 460] on div "Mappin Location [GEOGRAPHIC_DATA][PERSON_NAME], [GEOGRAPHIC_DATA], [GEOGRAPHIC_…" at bounding box center [782, 392] width 1564 height 784
drag, startPoint x: 869, startPoint y: 436, endPoint x: 982, endPoint y: 380, distance: 126.1
click at [982, 380] on div "Mappin Location [GEOGRAPHIC_DATA][PERSON_NAME], [GEOGRAPHIC_DATA], [GEOGRAPHIC_…" at bounding box center [782, 392] width 1564 height 784
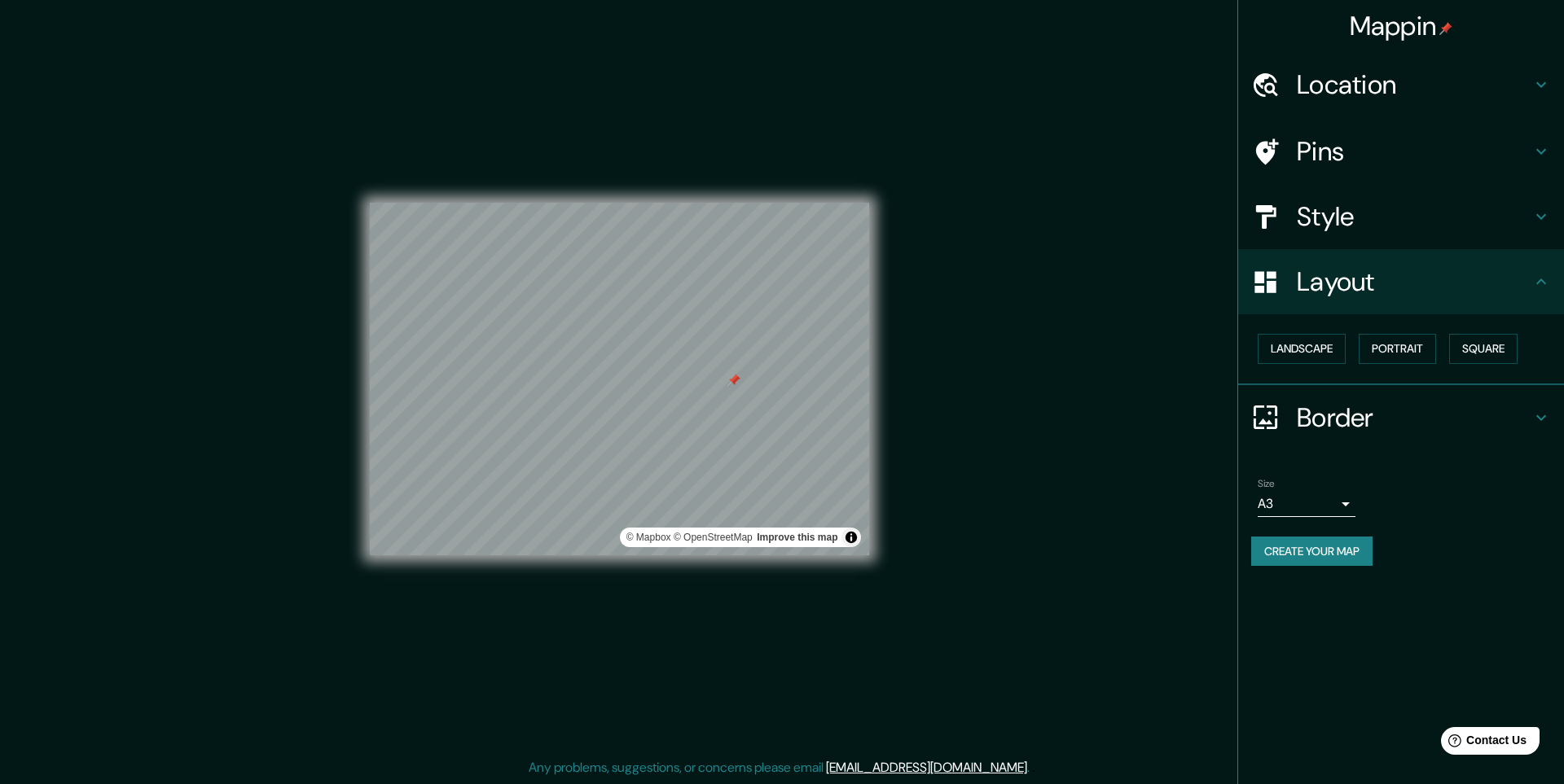
click at [898, 385] on div "Mappin Location [GEOGRAPHIC_DATA][PERSON_NAME], [GEOGRAPHIC_DATA], [GEOGRAPHIC_…" at bounding box center [782, 392] width 1564 height 784
click at [957, 375] on div "Mappin Location [GEOGRAPHIC_DATA][PERSON_NAME], [GEOGRAPHIC_DATA], [GEOGRAPHIC_…" at bounding box center [782, 392] width 1564 height 784
drag, startPoint x: 957, startPoint y: 375, endPoint x: 906, endPoint y: 375, distance: 51.0
click at [932, 375] on div "Mappin Location [GEOGRAPHIC_DATA][PERSON_NAME], [GEOGRAPHIC_DATA], [GEOGRAPHIC_…" at bounding box center [782, 392] width 1564 height 784
click at [975, 384] on div "Mappin Location [GEOGRAPHIC_DATA][PERSON_NAME], [GEOGRAPHIC_DATA], [GEOGRAPHIC_…" at bounding box center [782, 392] width 1564 height 784
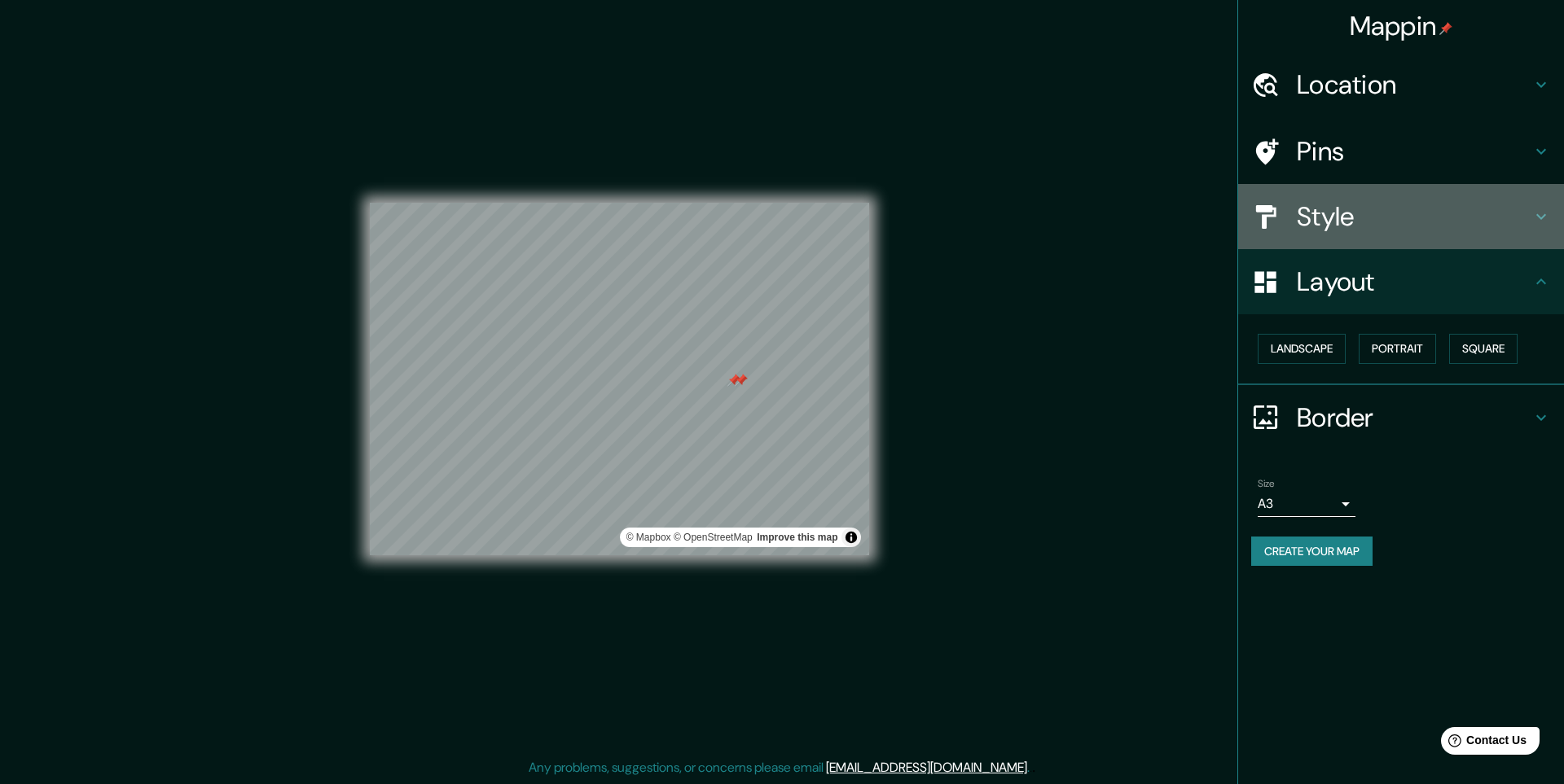
click at [1323, 228] on h4 "Style" at bounding box center [1414, 216] width 234 height 32
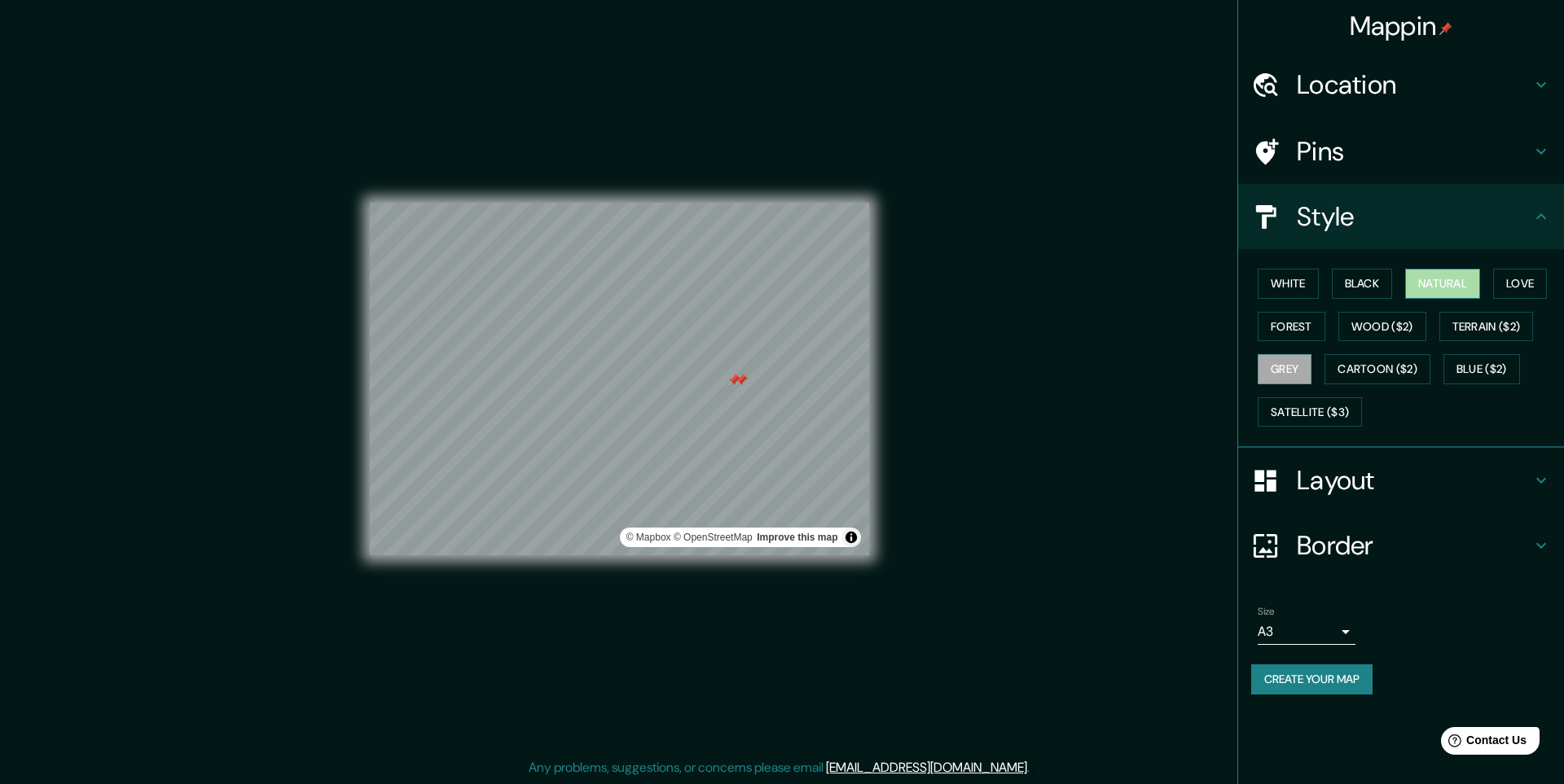
click at [1438, 287] on button "Natural" at bounding box center [1442, 284] width 75 height 30
click at [1338, 88] on h4 "Location" at bounding box center [1414, 84] width 234 height 32
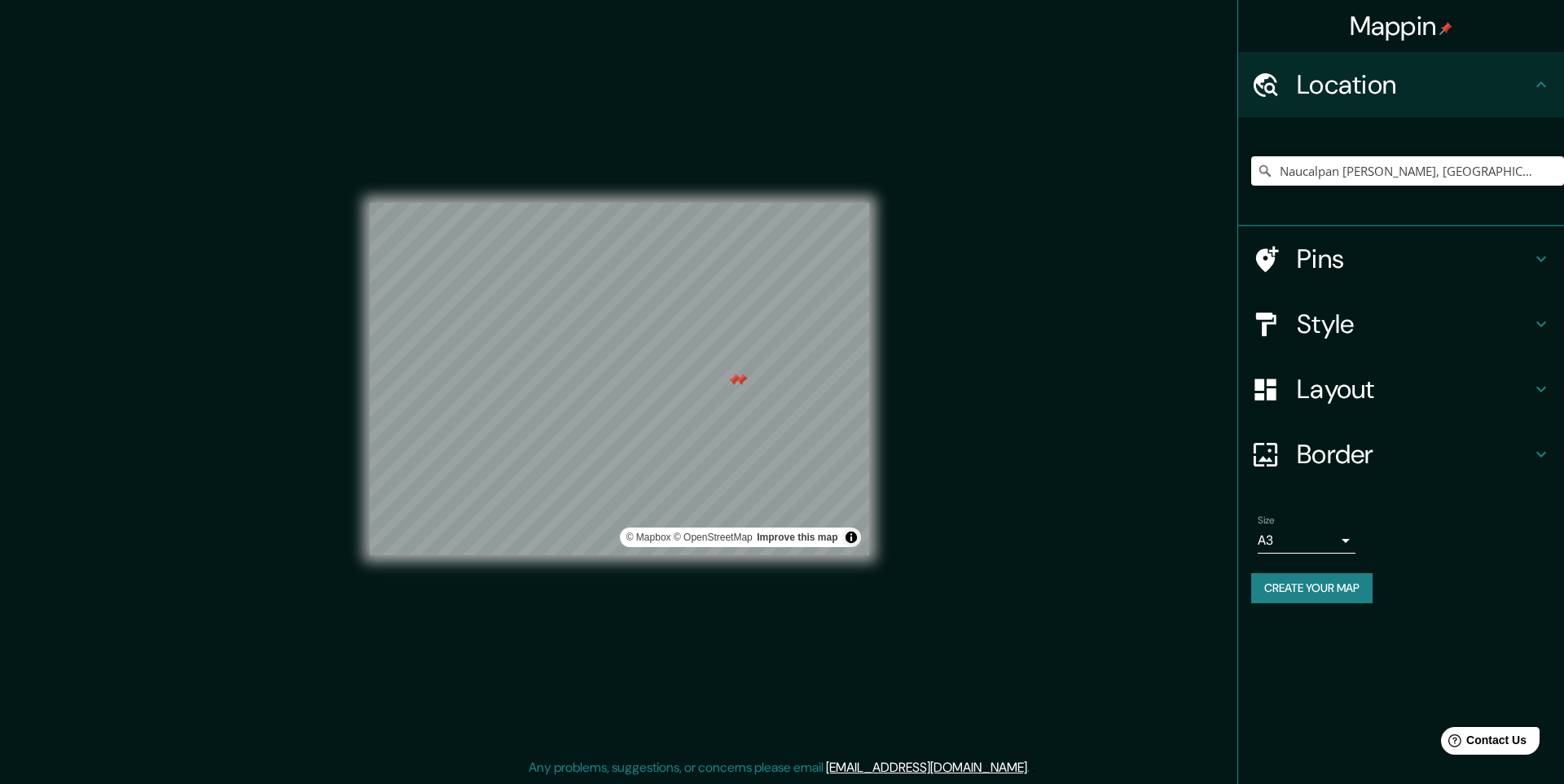
click at [1329, 270] on h4 "Pins" at bounding box center [1414, 258] width 234 height 32
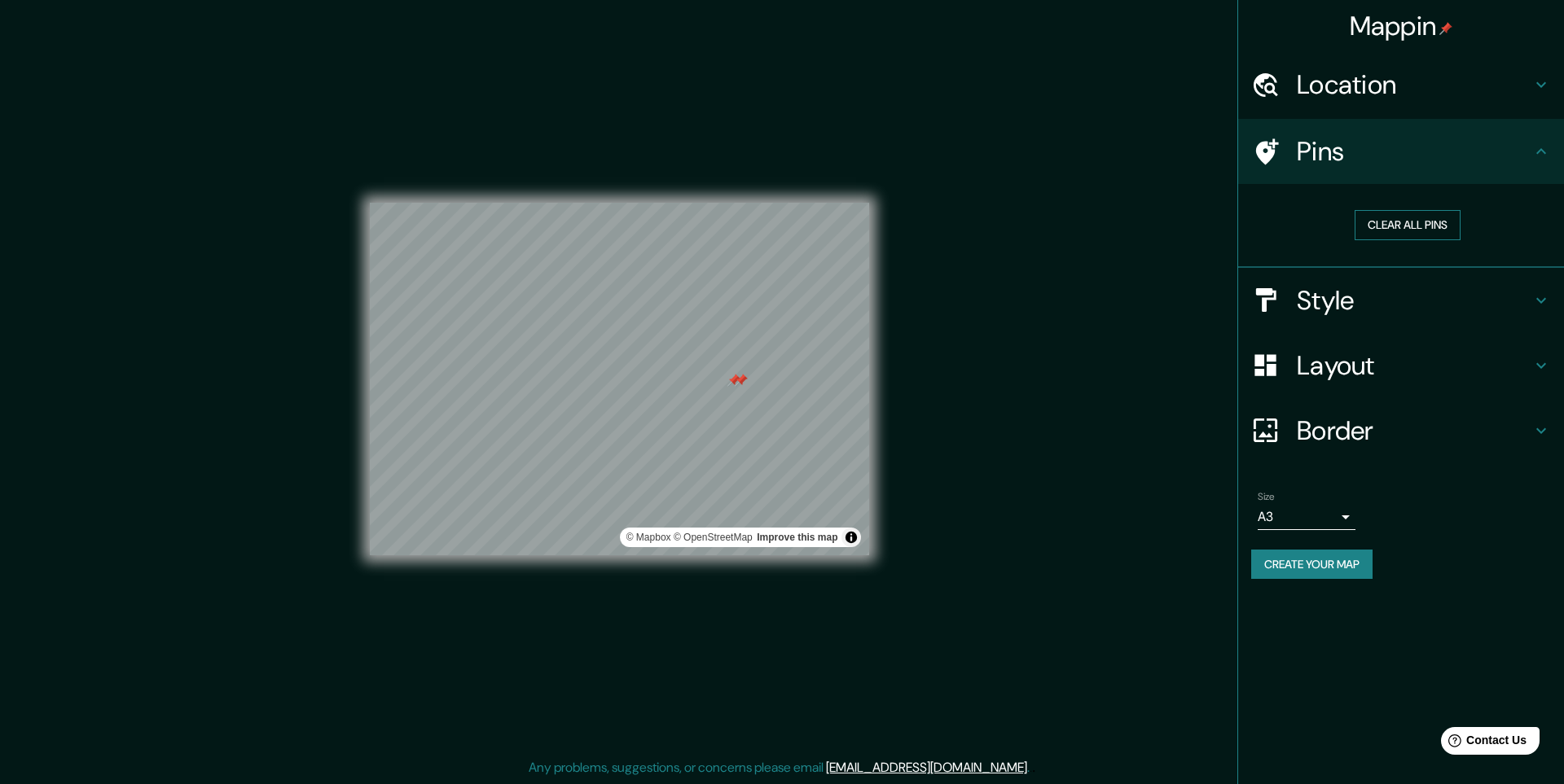
click at [1392, 224] on button "Clear all pins" at bounding box center [1408, 224] width 106 height 30
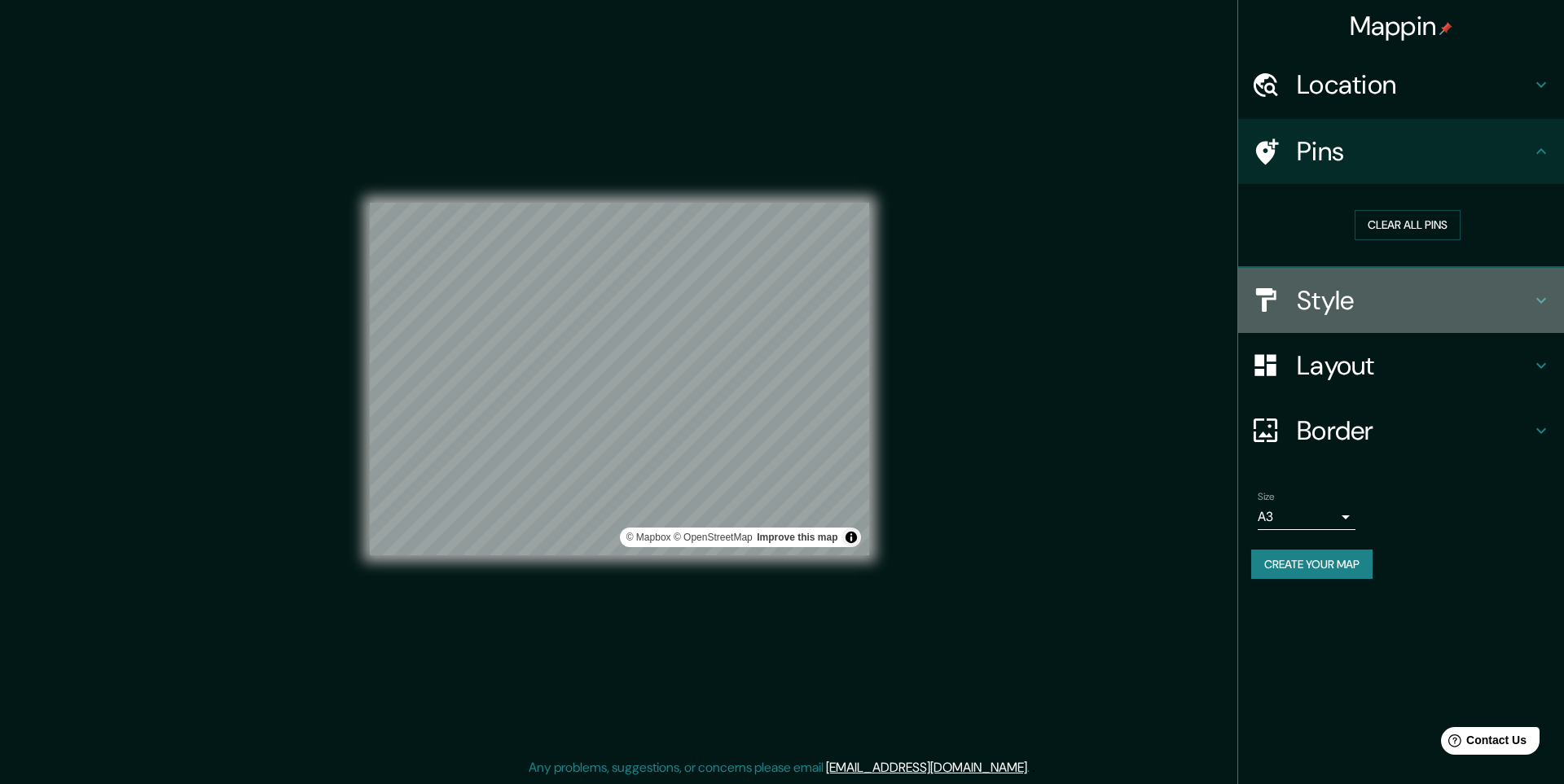
click at [1315, 300] on h4 "Style" at bounding box center [1414, 299] width 234 height 32
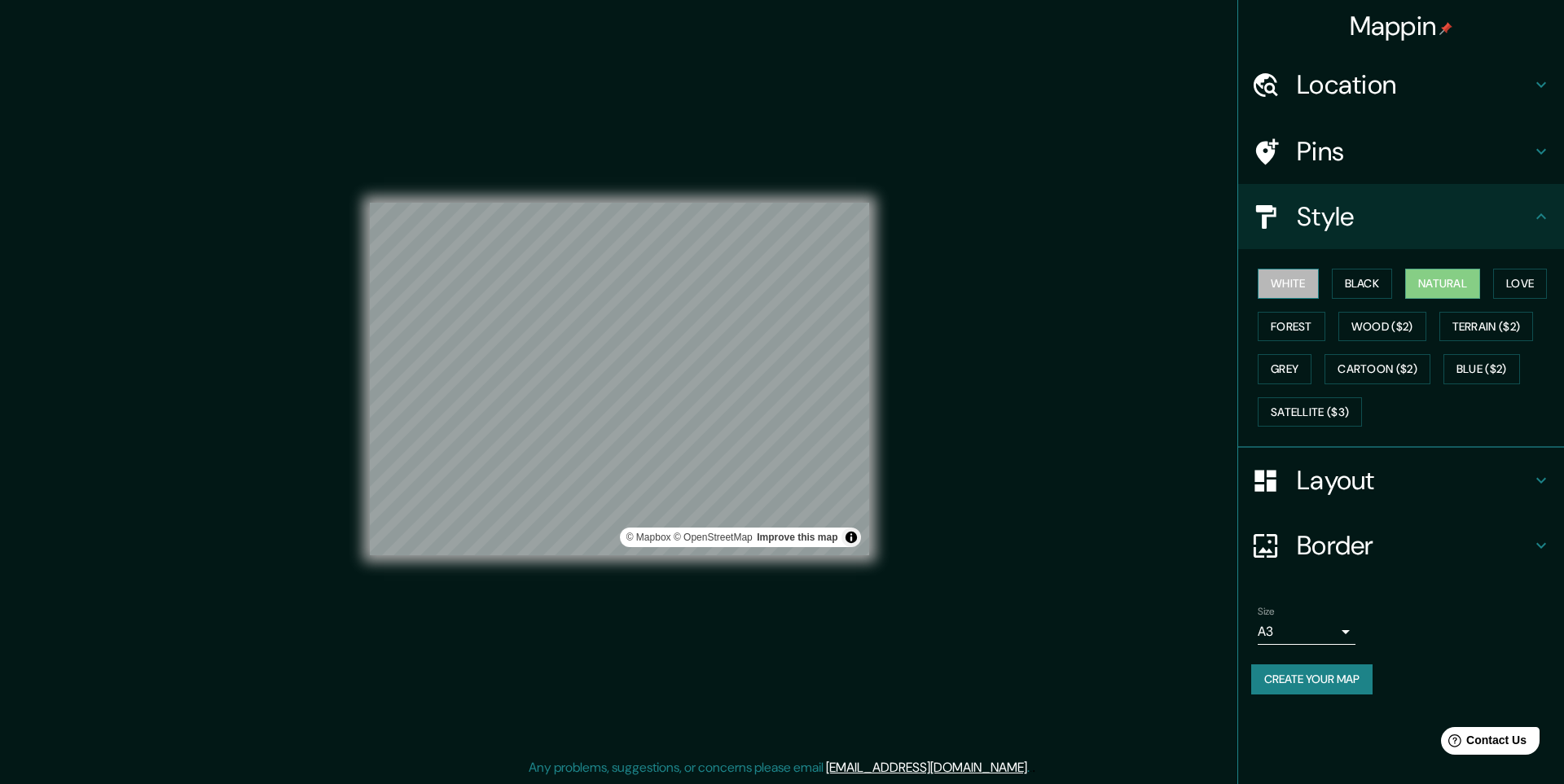
click at [1300, 283] on button "White" at bounding box center [1288, 284] width 61 height 30
click at [1359, 280] on button "Black" at bounding box center [1362, 284] width 61 height 30
click at [1434, 276] on button "Natural" at bounding box center [1442, 284] width 75 height 30
click at [1539, 278] on button "Love" at bounding box center [1520, 284] width 54 height 30
click at [1290, 332] on button "Forest" at bounding box center [1291, 327] width 67 height 30
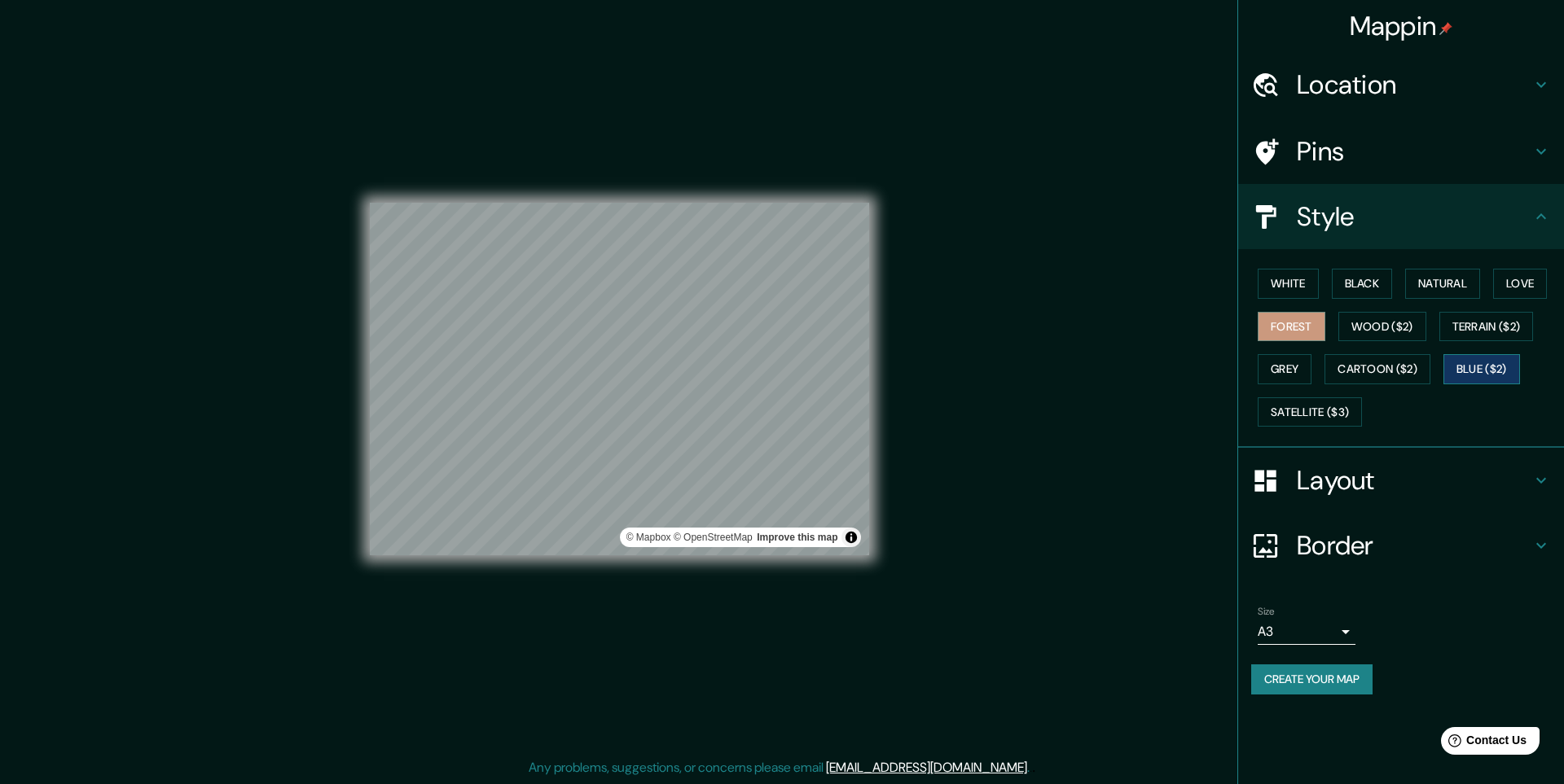
click at [1467, 368] on button "Blue ($2)" at bounding box center [1482, 369] width 76 height 30
click at [1387, 368] on button "Cartoon ($2)" at bounding box center [1378, 369] width 106 height 30
click at [1280, 372] on button "Grey" at bounding box center [1284, 369] width 54 height 30
click at [1298, 416] on button "Satellite ($3)" at bounding box center [1309, 412] width 104 height 30
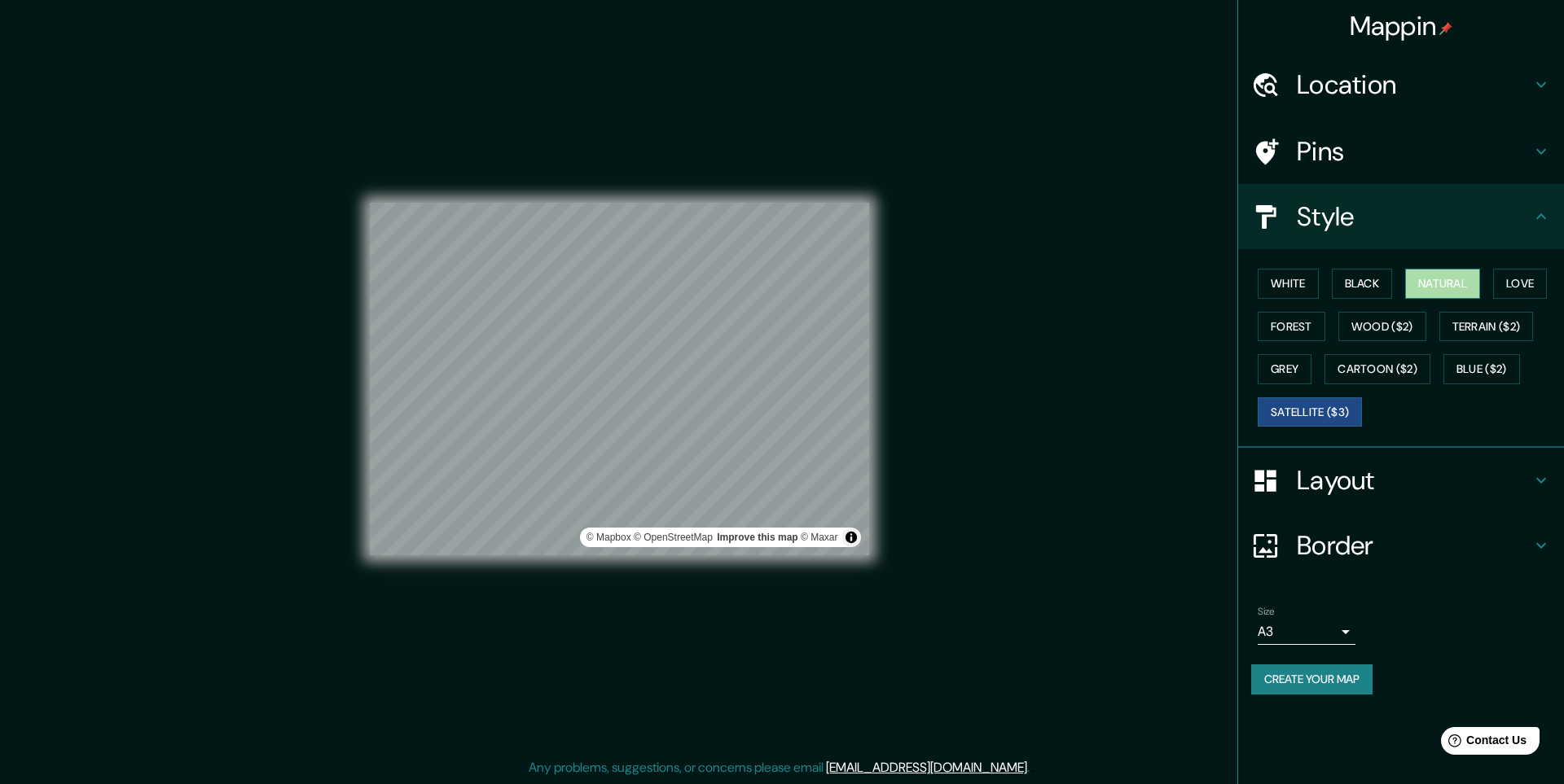
click at [1444, 288] on button "Natural" at bounding box center [1442, 284] width 75 height 30
click at [1303, 412] on button "Satellite ($3)" at bounding box center [1309, 412] width 104 height 30
click at [1436, 290] on button "Natural" at bounding box center [1442, 284] width 75 height 30
